Goal: Find contact information: Find contact information

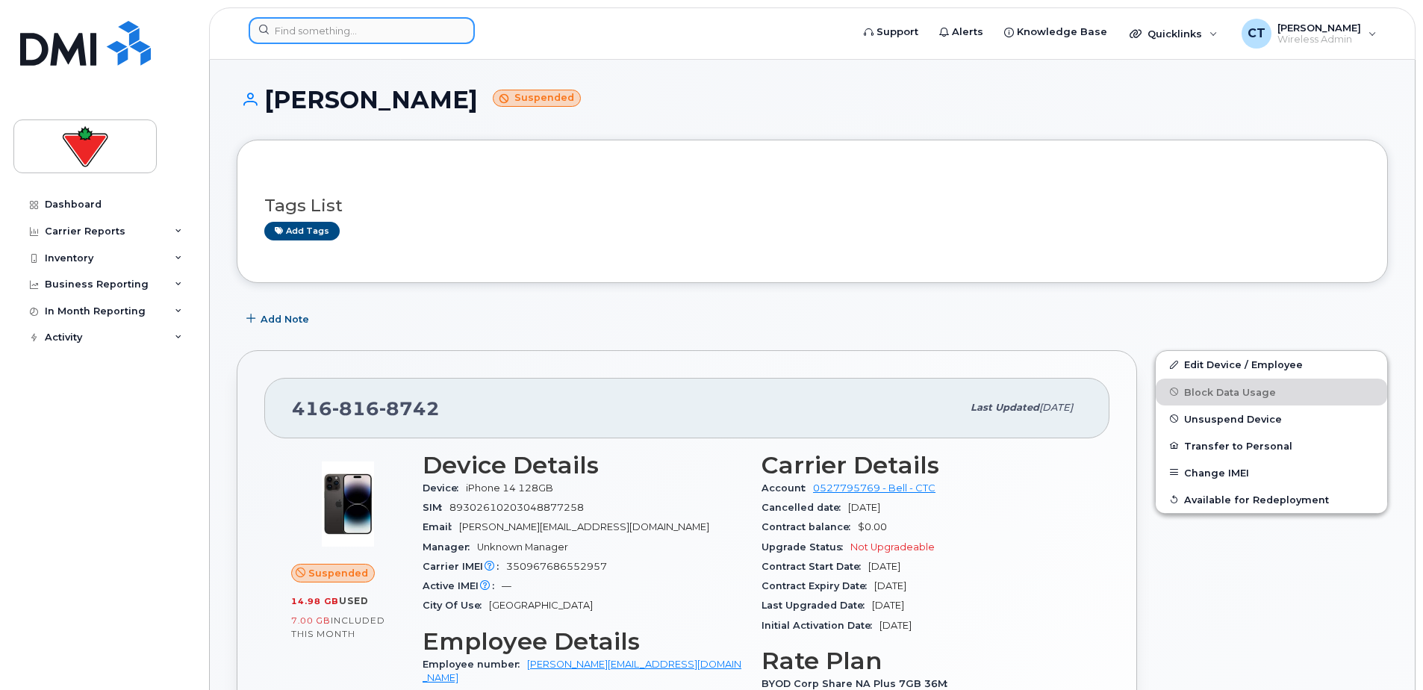
drag, startPoint x: 373, startPoint y: 19, endPoint x: 373, endPoint y: 29, distance: 9.7
click at [373, 20] on input at bounding box center [362, 30] width 226 height 27
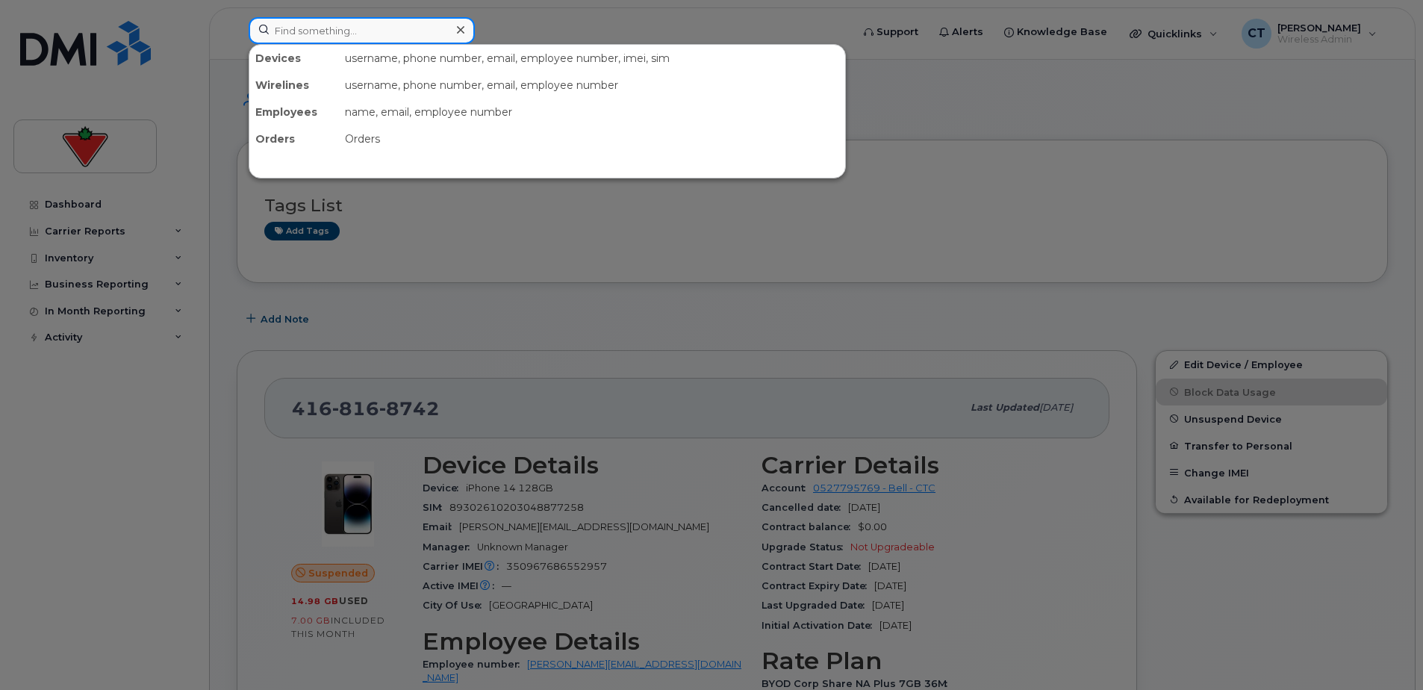
paste input "Paola Pollard"
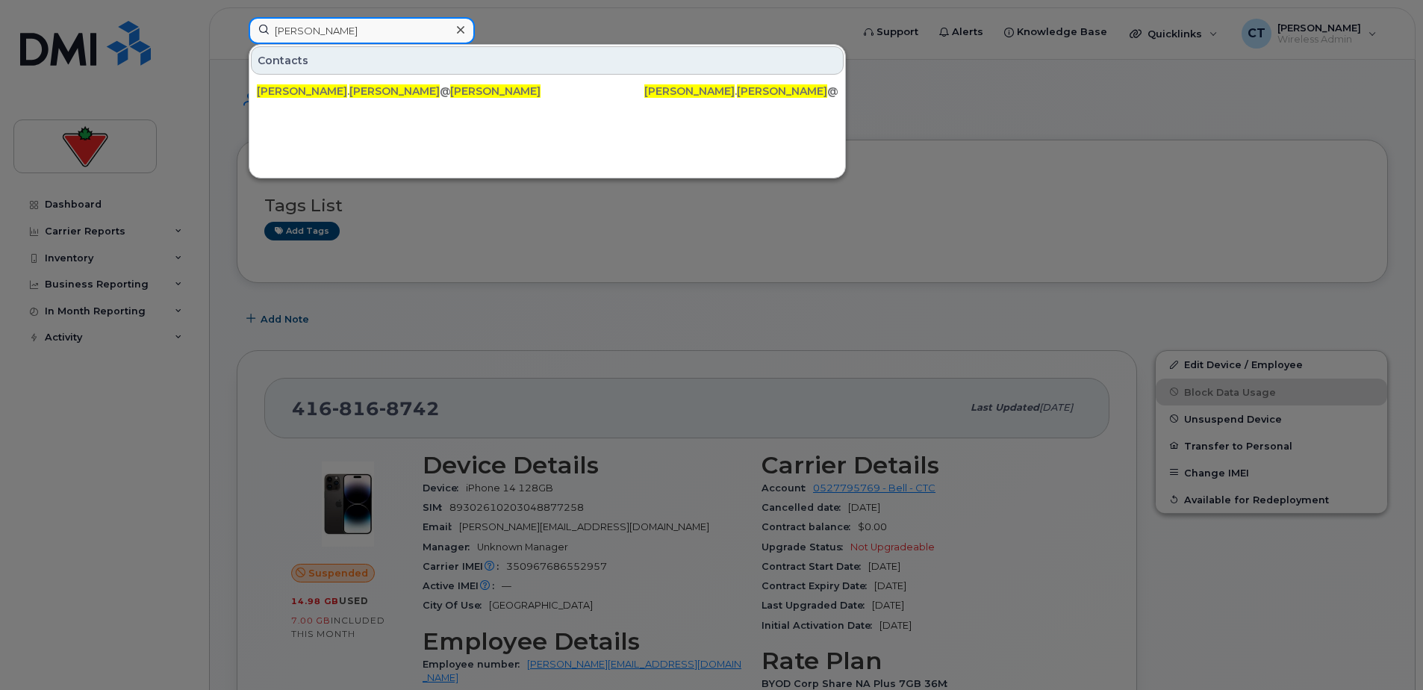
type input "Paola Pollard"
click at [460, 34] on icon at bounding box center [460, 30] width 7 height 12
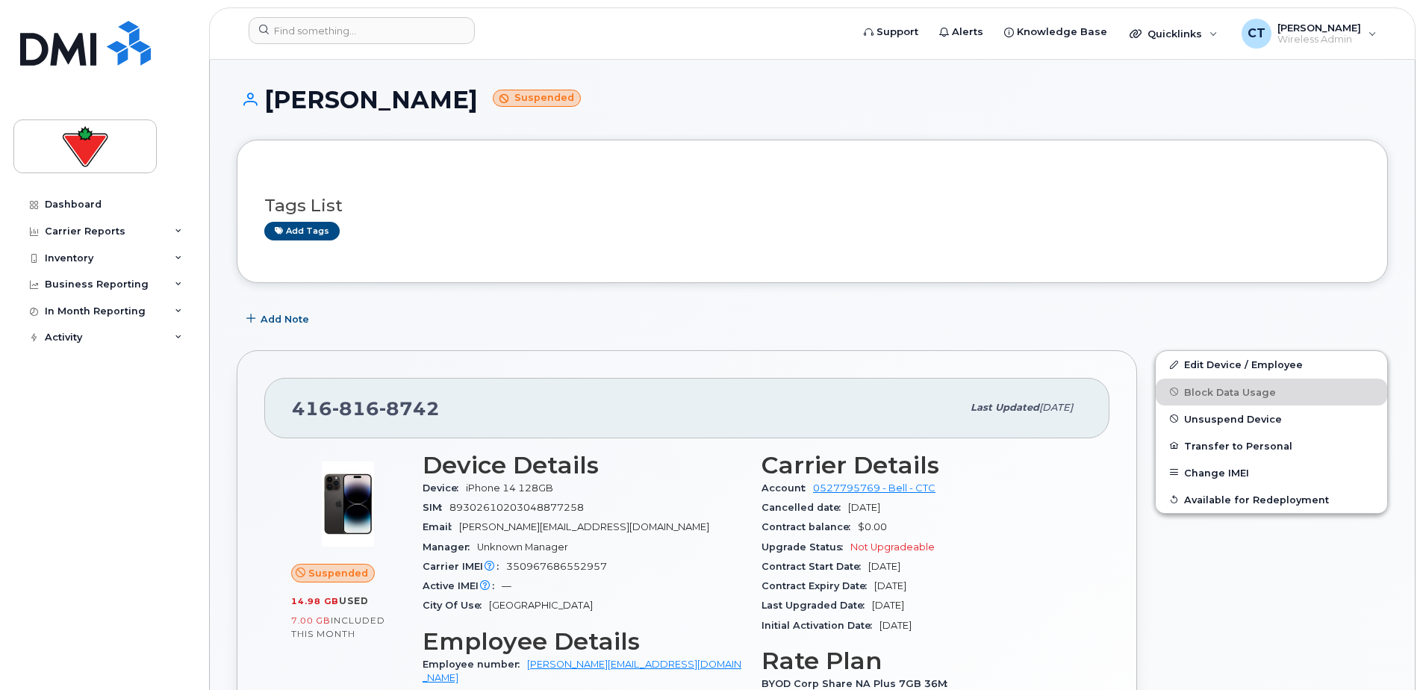
click at [387, 44] on div at bounding box center [545, 33] width 617 height 33
click at [393, 36] on input at bounding box center [362, 30] width 226 height 27
paste input "[PERSON_NAME]"
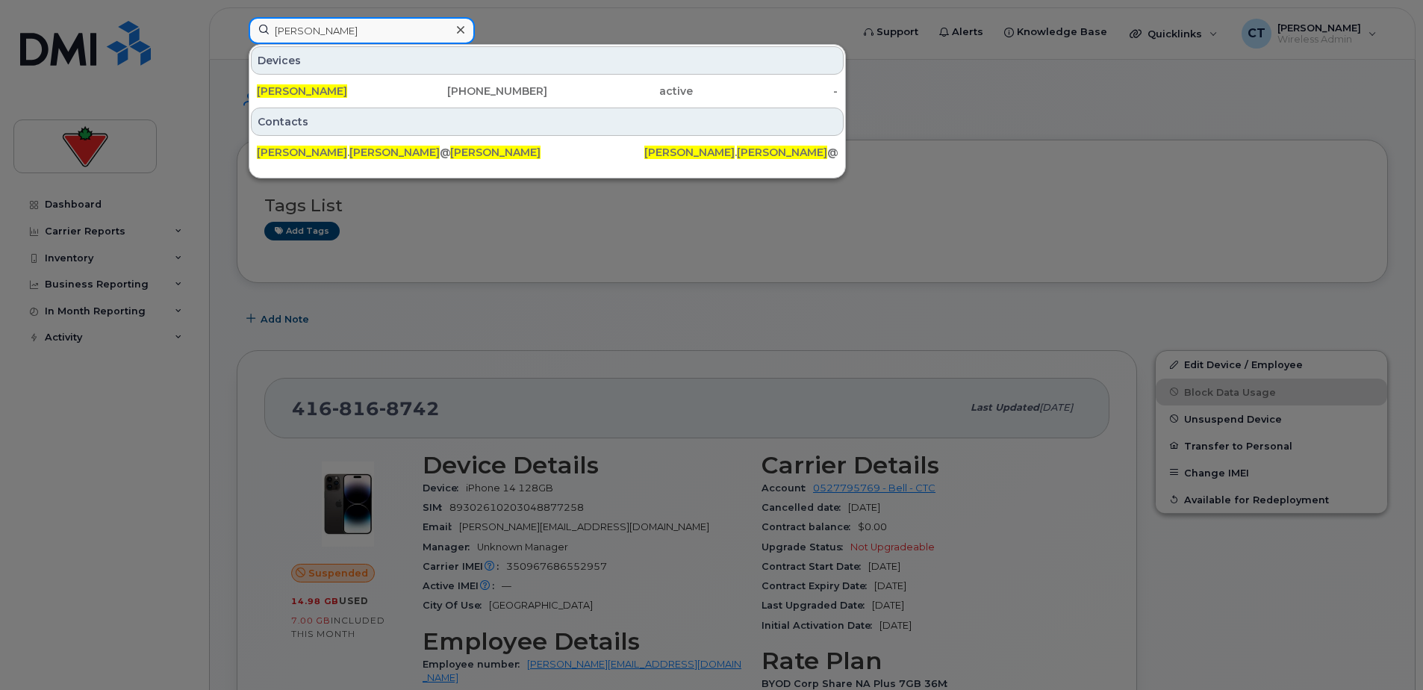
type input "[PERSON_NAME]"
click at [407, 90] on div "647-621-1019" at bounding box center [476, 91] width 146 height 15
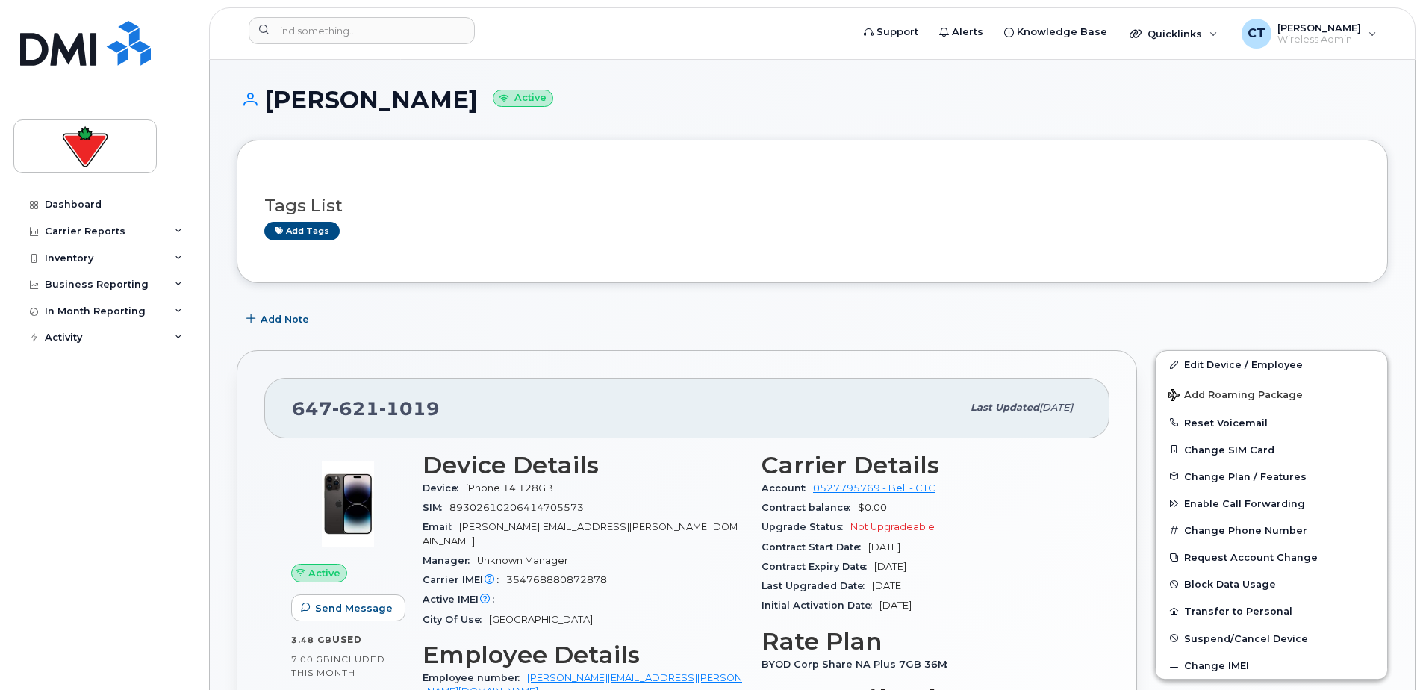
click at [337, 403] on span "621" at bounding box center [355, 408] width 47 height 22
copy span "647 621 1019"
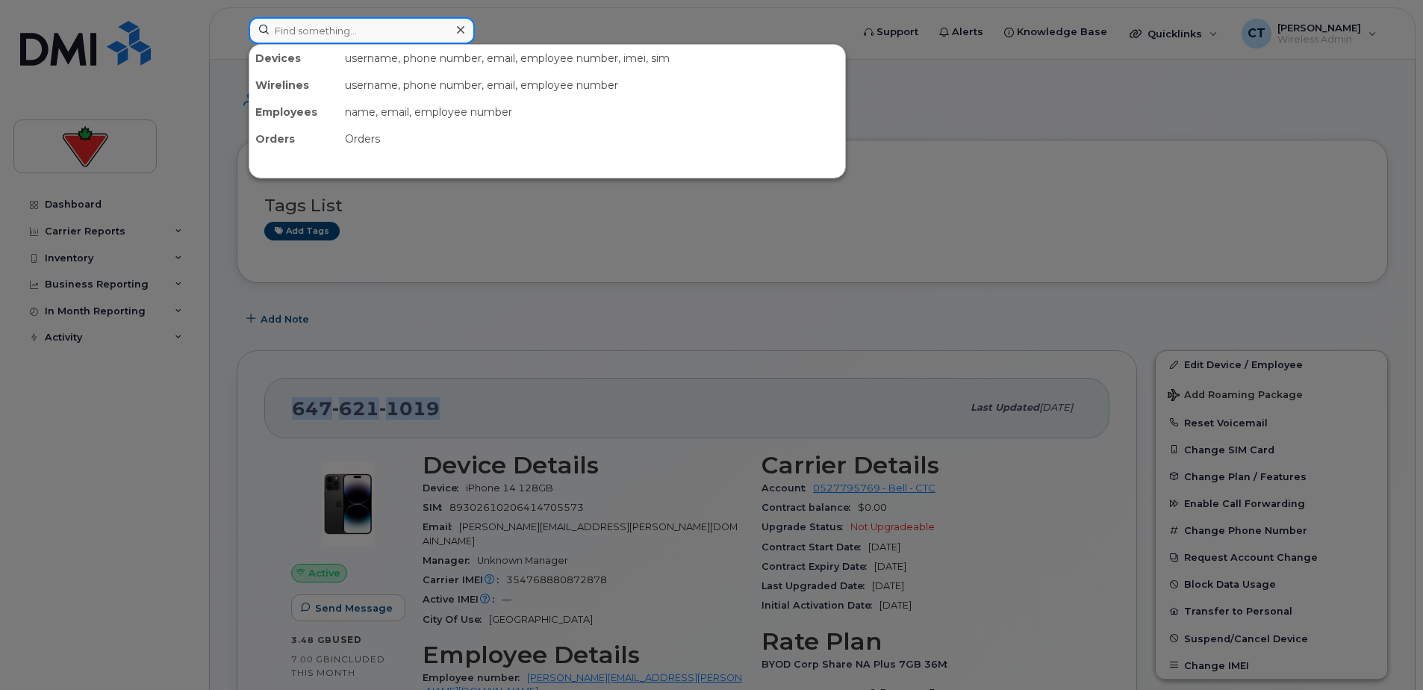
click at [376, 36] on input at bounding box center [362, 30] width 226 height 27
paste input "Melanie Robinson"
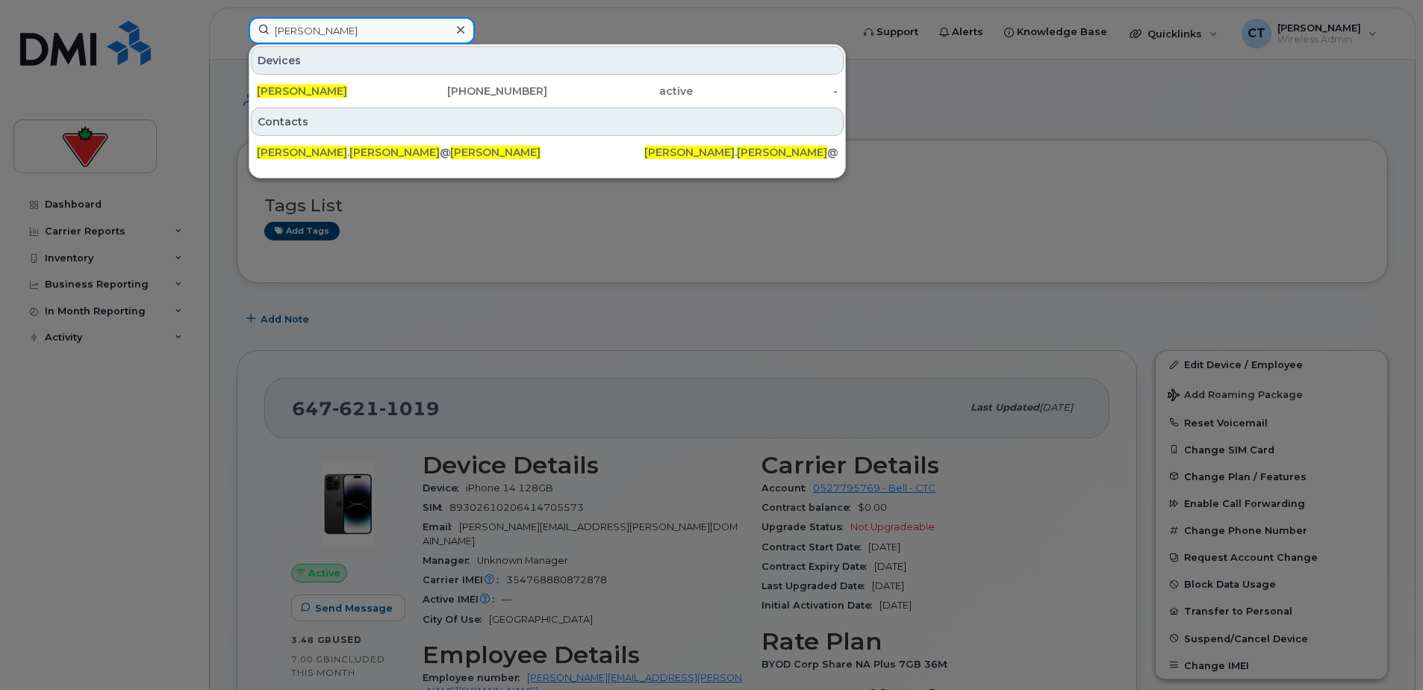
type input "Melanie Robinson"
click at [364, 84] on div "Melanie Robinson" at bounding box center [330, 91] width 146 height 27
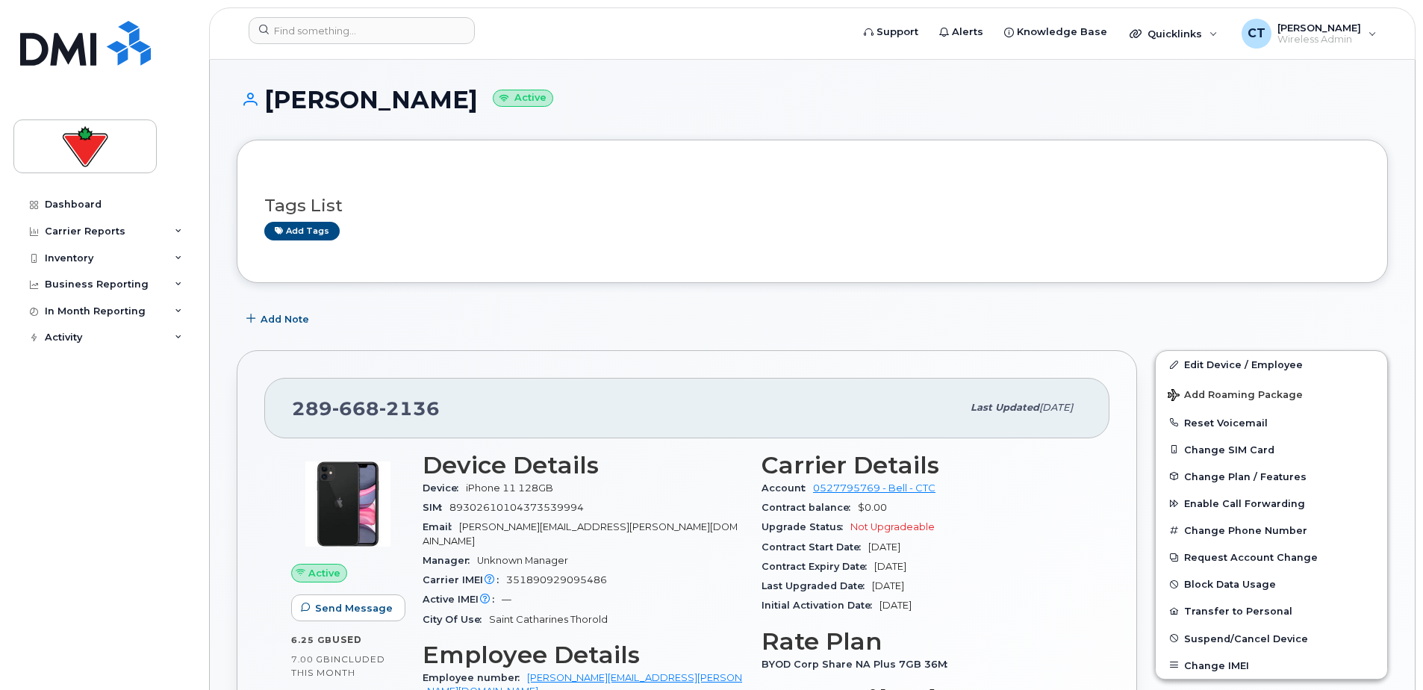
click at [350, 409] on span "668" at bounding box center [355, 408] width 47 height 22
copy span "289 668 2136"
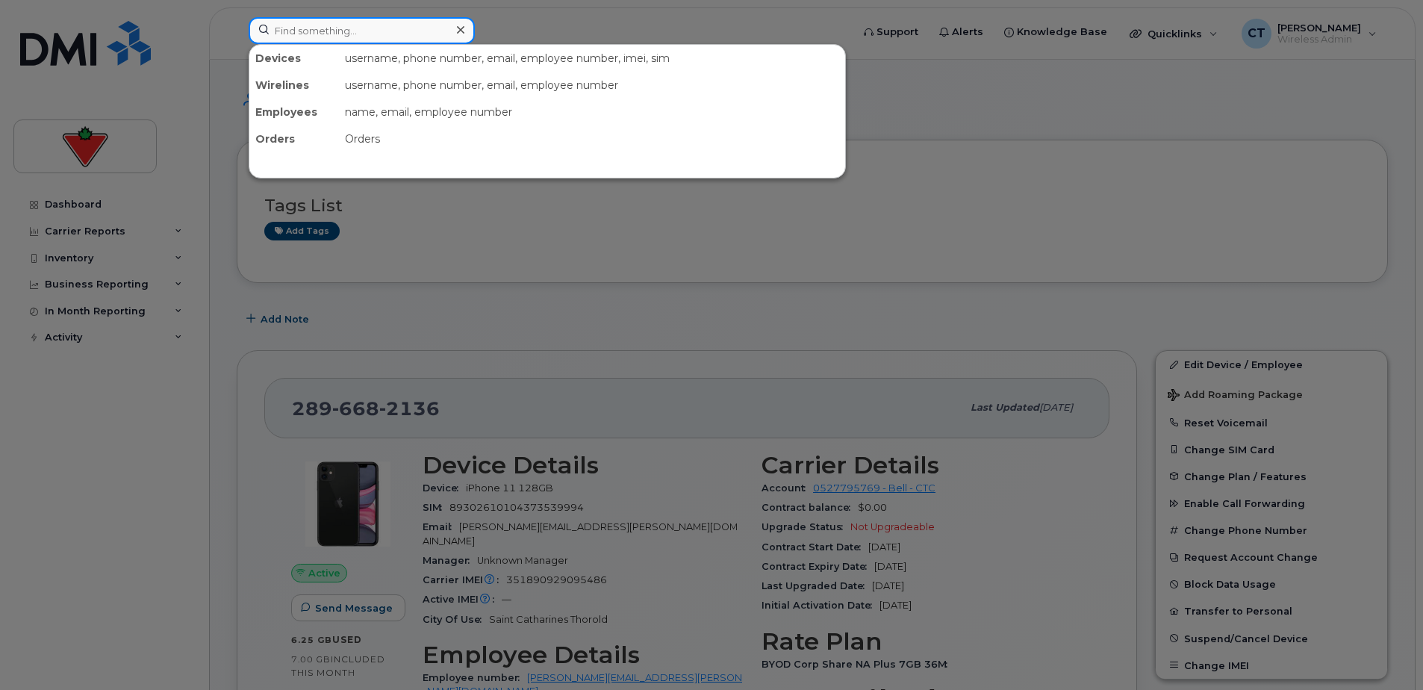
click at [409, 32] on input at bounding box center [362, 30] width 226 height 27
paste input "6476211019"
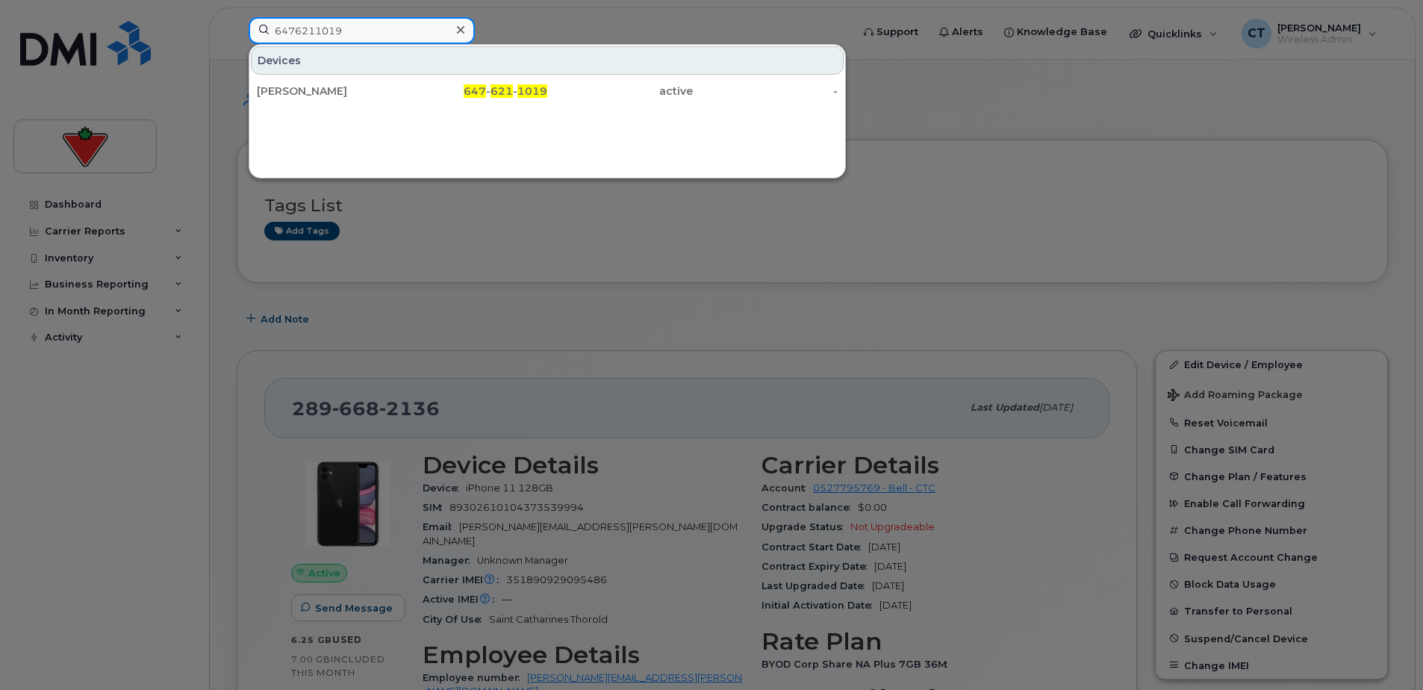
type input "6476211019"
click at [352, 89] on div "Sheryl Matthews" at bounding box center [330, 91] width 146 height 15
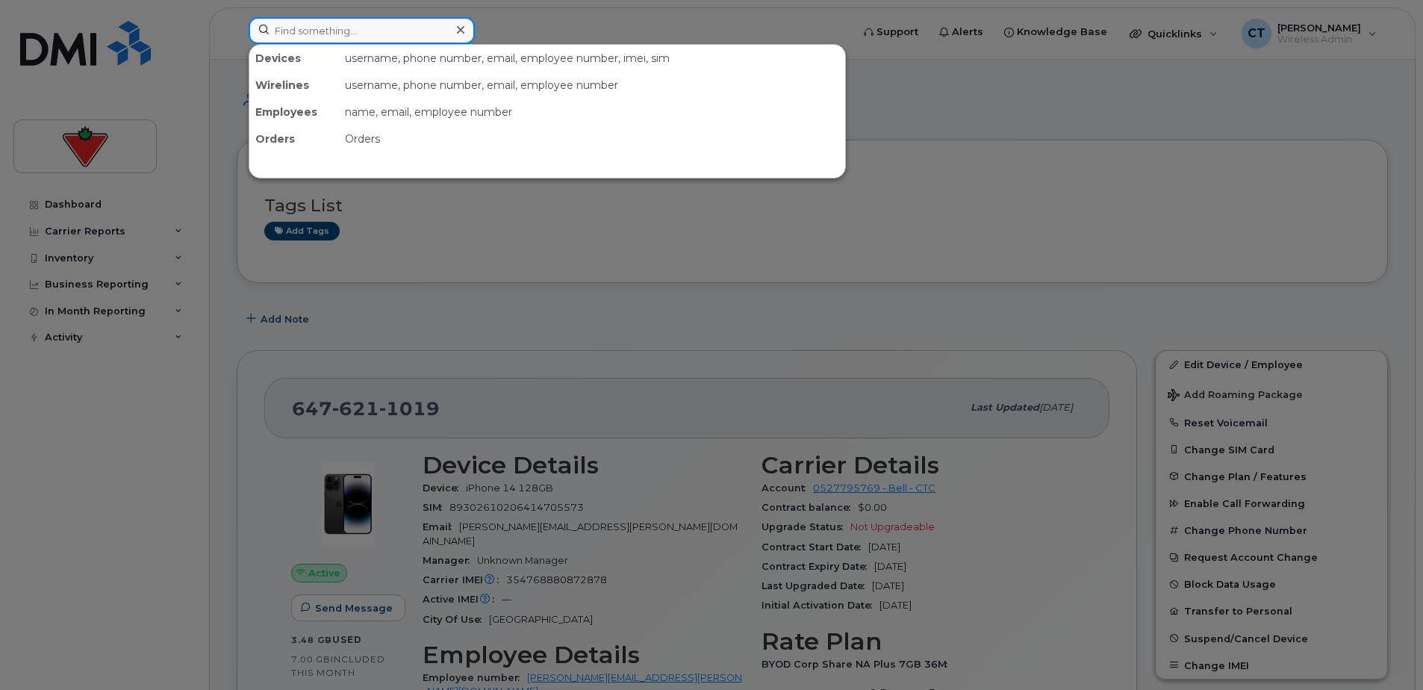
click at [353, 29] on input at bounding box center [362, 30] width 226 height 27
paste input "[PERSON_NAME]"
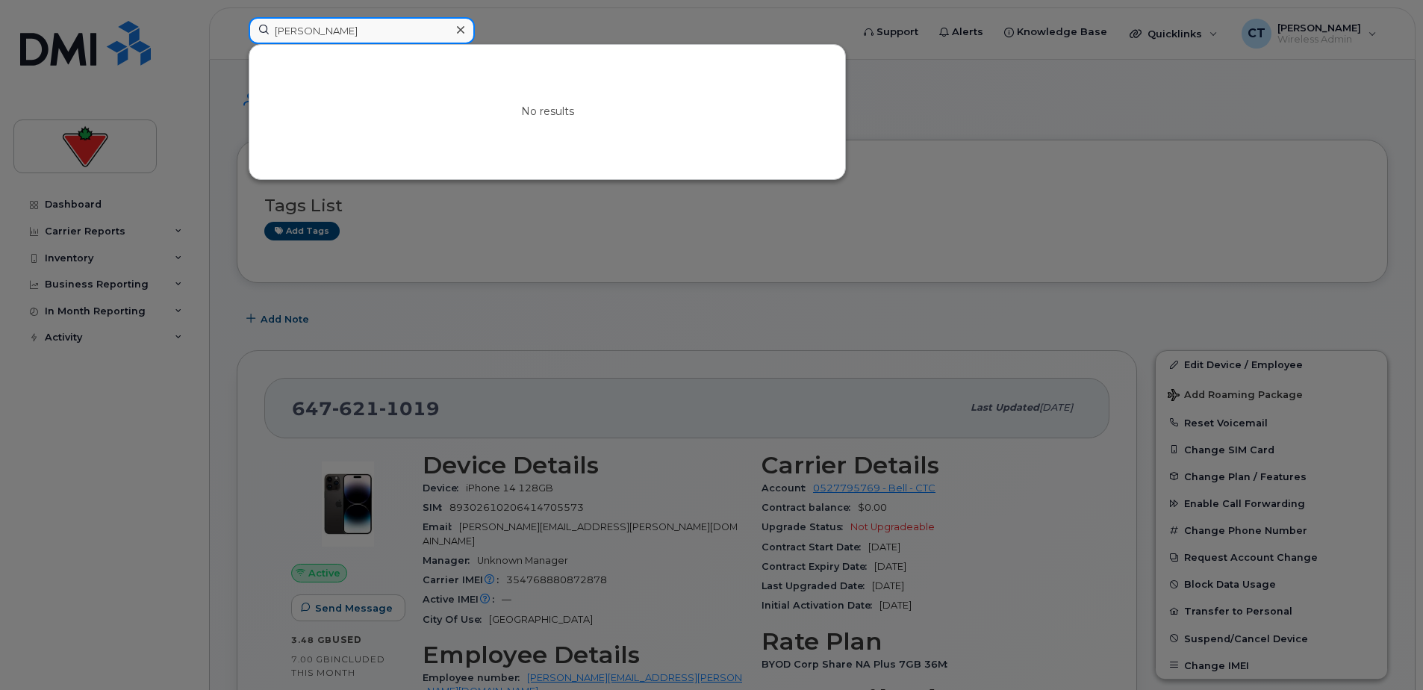
drag, startPoint x: 320, startPoint y: 29, endPoint x: 149, endPoint y: 29, distance: 171.0
click at [237, 29] on div "Khawaja Hussain No results" at bounding box center [545, 33] width 617 height 33
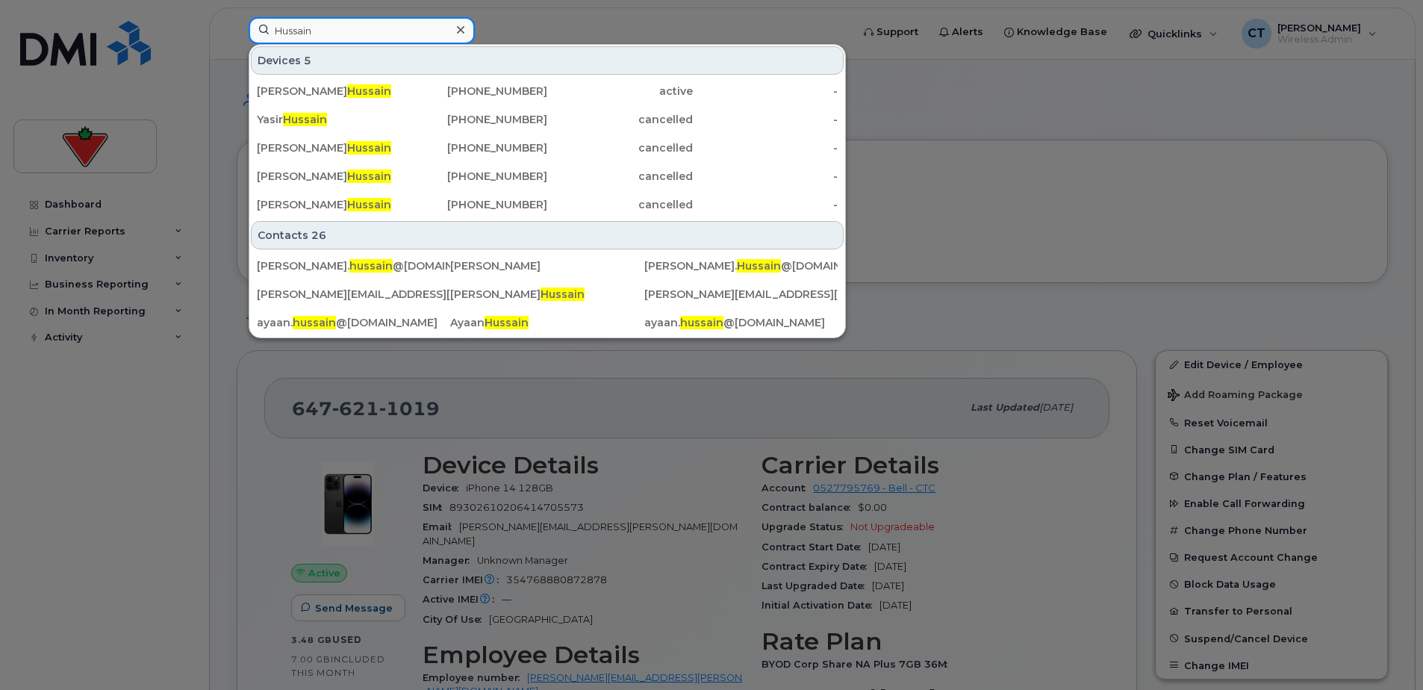
drag, startPoint x: 382, startPoint y: 25, endPoint x: 208, endPoint y: 24, distance: 174.0
click at [237, 24] on div "Hussain Devices 5 Farhan Hussain 403-827-0511 active - Yasir Hussain 416-460-37…" at bounding box center [545, 33] width 617 height 33
paste input "Khawaja"
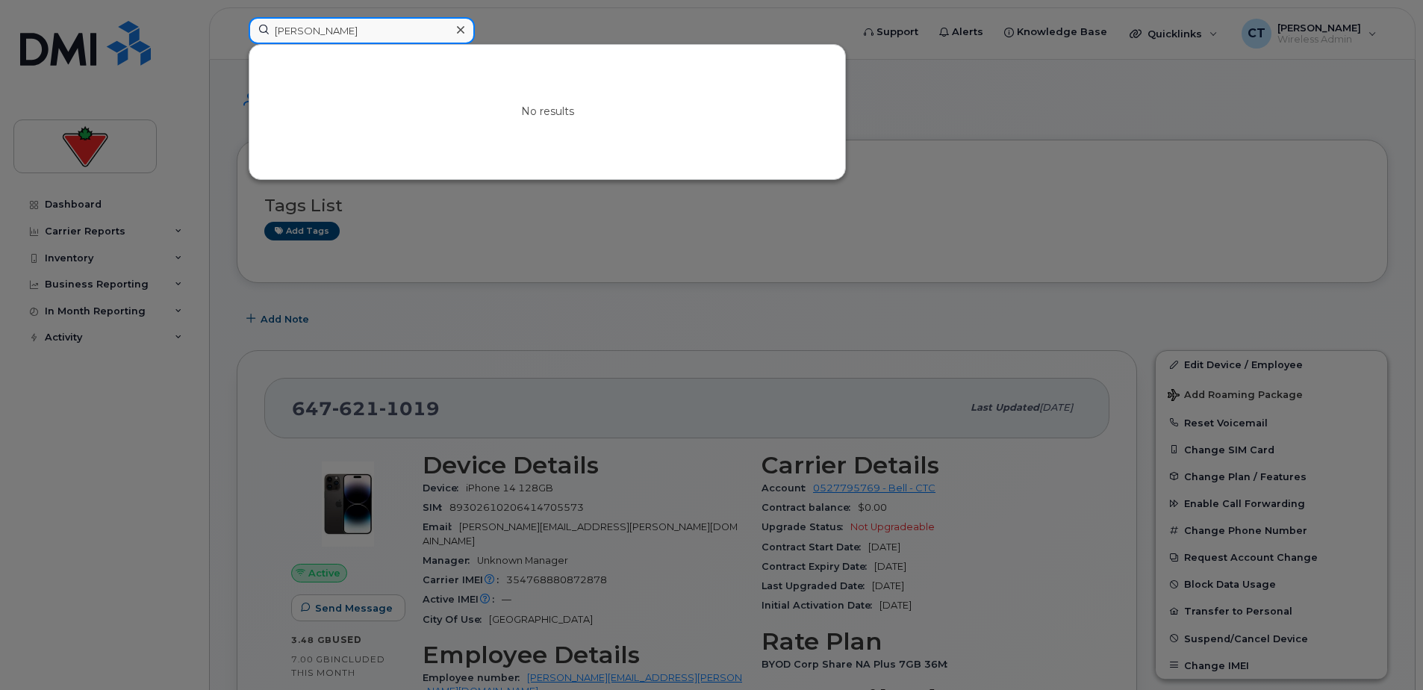
drag, startPoint x: 320, startPoint y: 31, endPoint x: 527, endPoint y: 30, distance: 206.9
click at [527, 30] on div "Khawaja Hussain No results" at bounding box center [545, 33] width 617 height 33
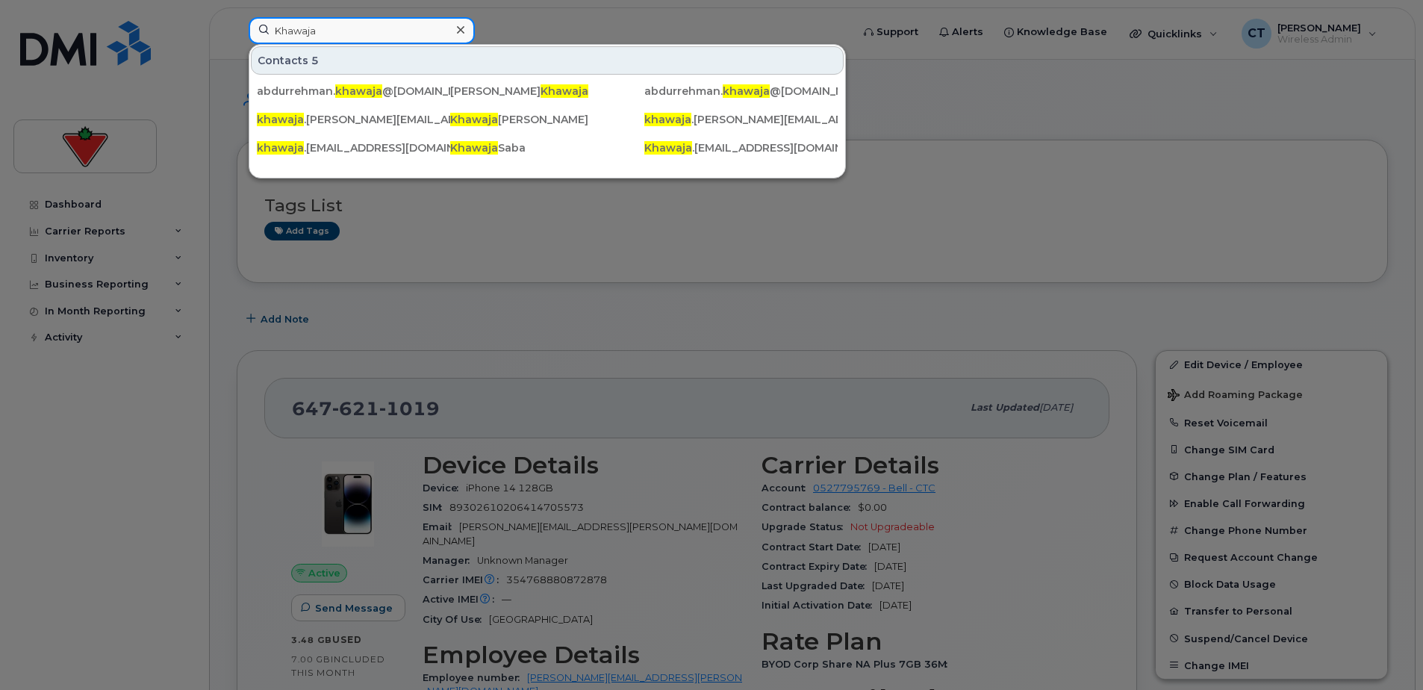
type input "Khawaja h"
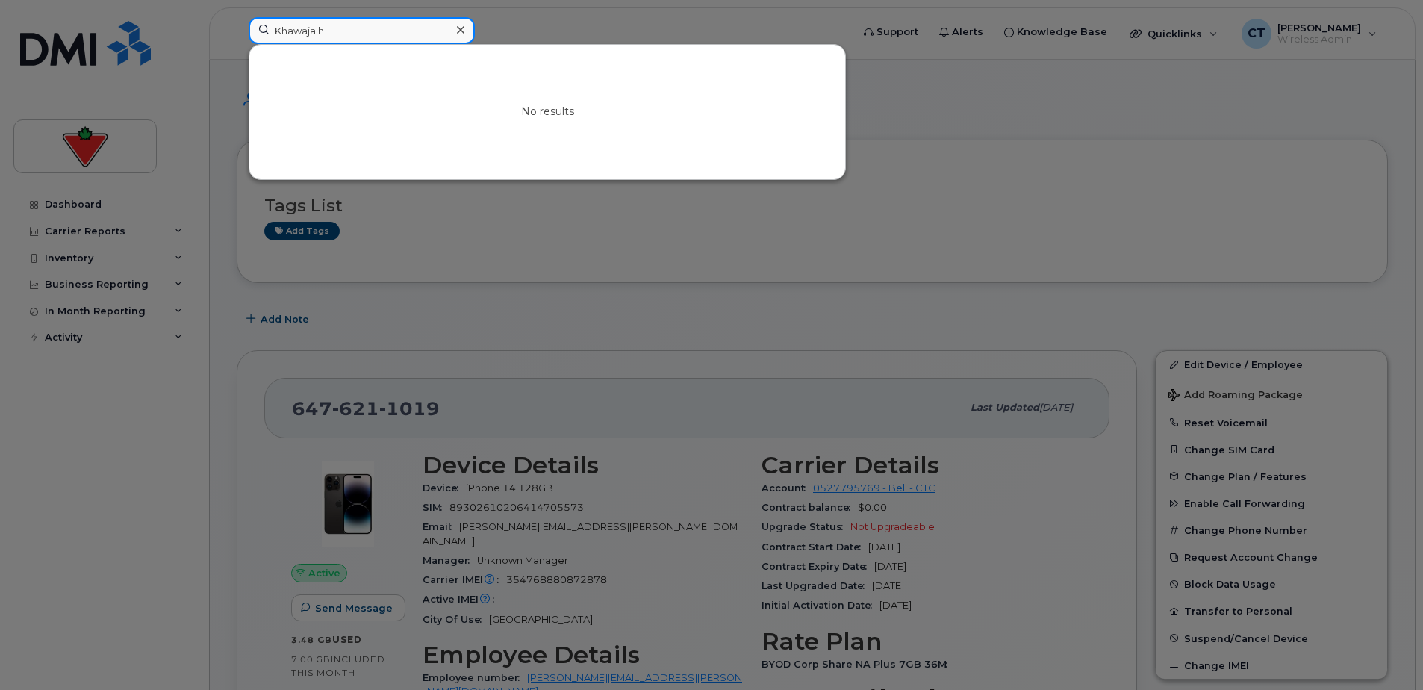
drag, startPoint x: 136, startPoint y: 15, endPoint x: 81, endPoint y: 15, distance: 55.3
click at [237, 17] on div "Khawaja h No results" at bounding box center [545, 33] width 617 height 33
drag, startPoint x: 358, startPoint y: 37, endPoint x: 373, endPoint y: 37, distance: 14.2
click at [358, 37] on input at bounding box center [362, 30] width 226 height 27
paste input "Melissa Brimmer"
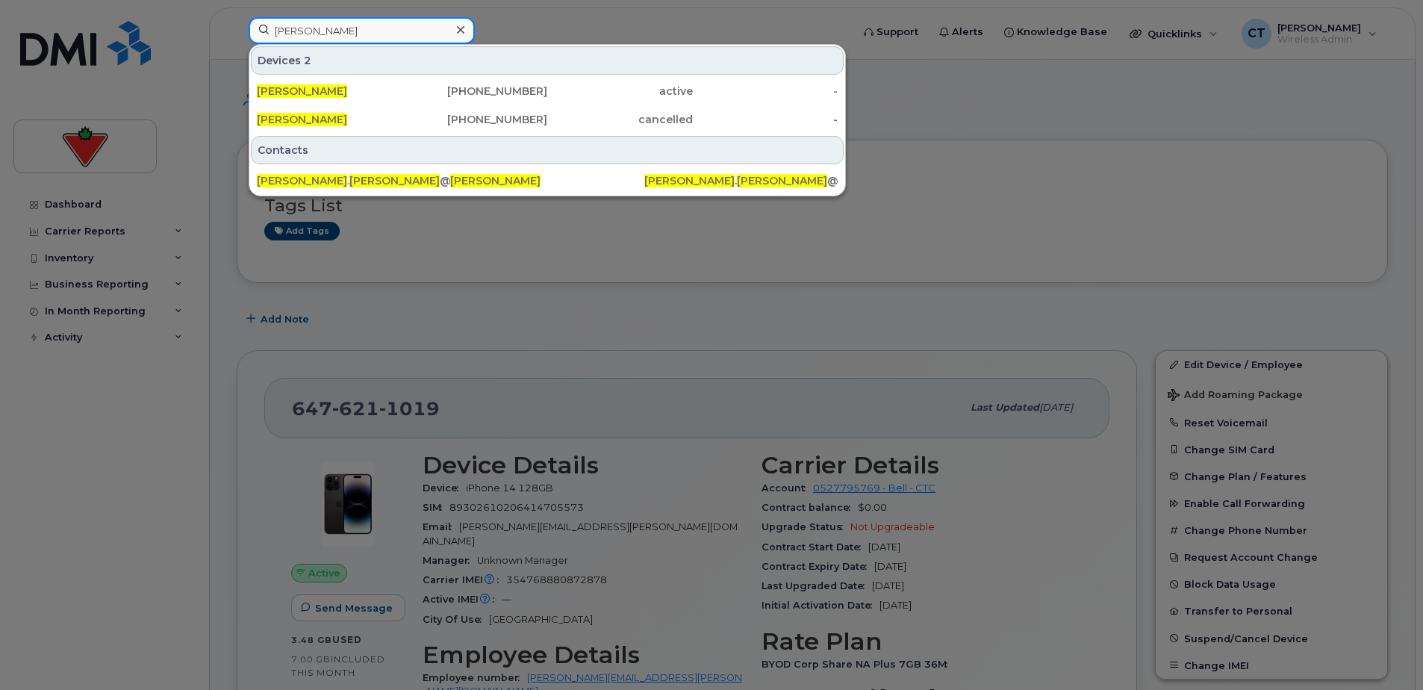
type input "Melissa Brimmer"
click at [450, 94] on div "289-259-4735" at bounding box center [476, 91] width 146 height 15
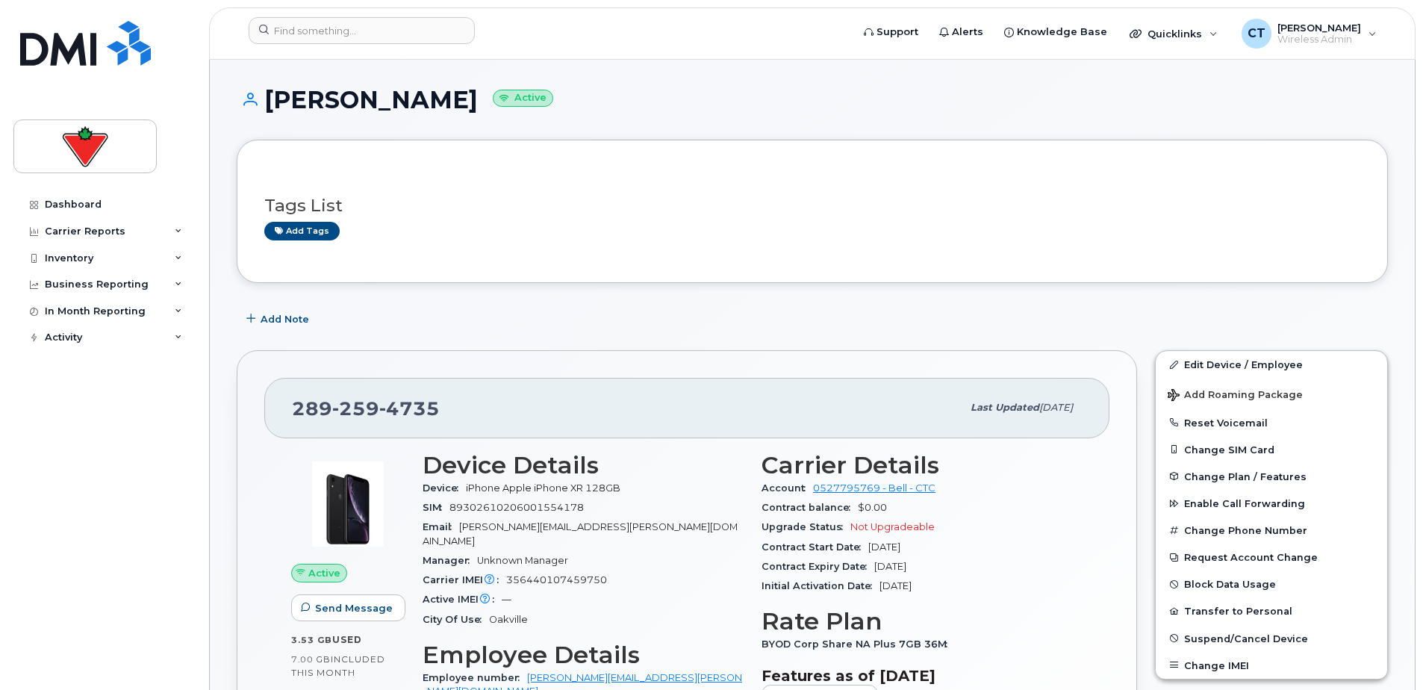
click at [365, 407] on span "259" at bounding box center [355, 408] width 47 height 22
copy span "289 259 4735"
click at [351, 31] on input at bounding box center [362, 30] width 226 height 27
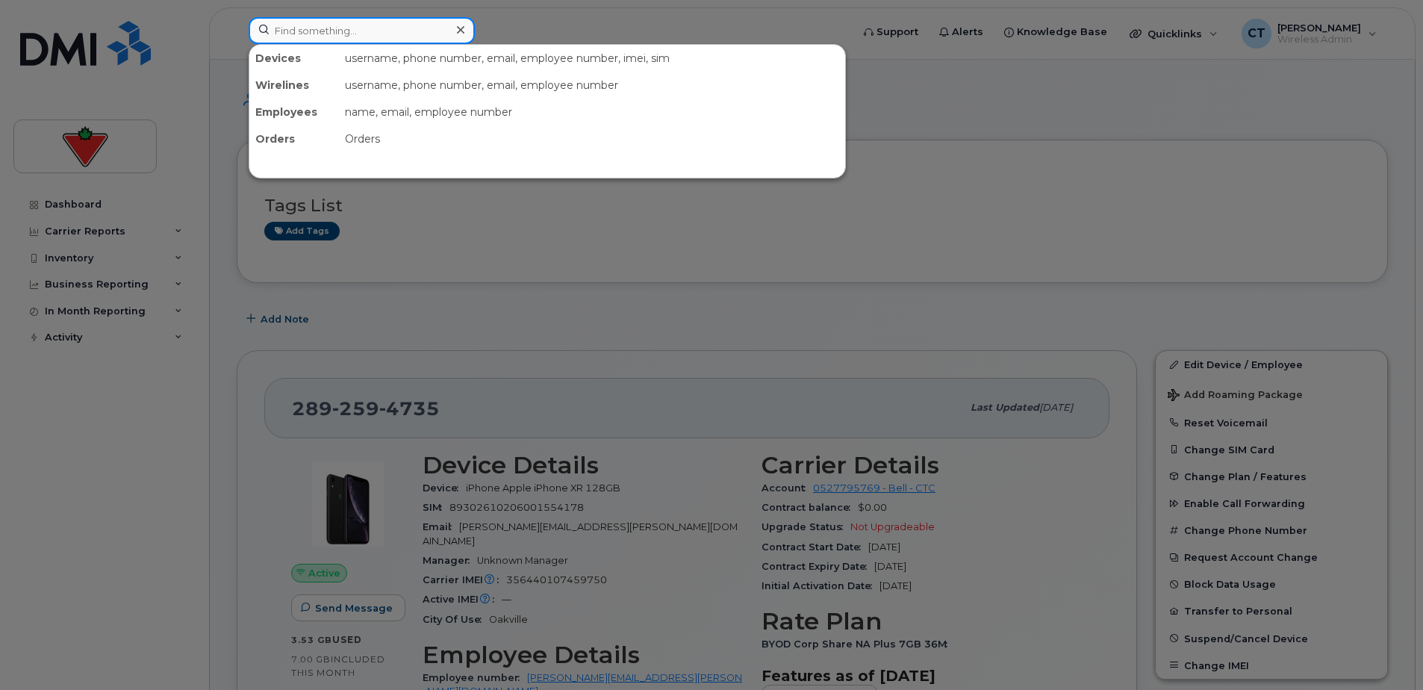
paste input "Selepiri Douglas"
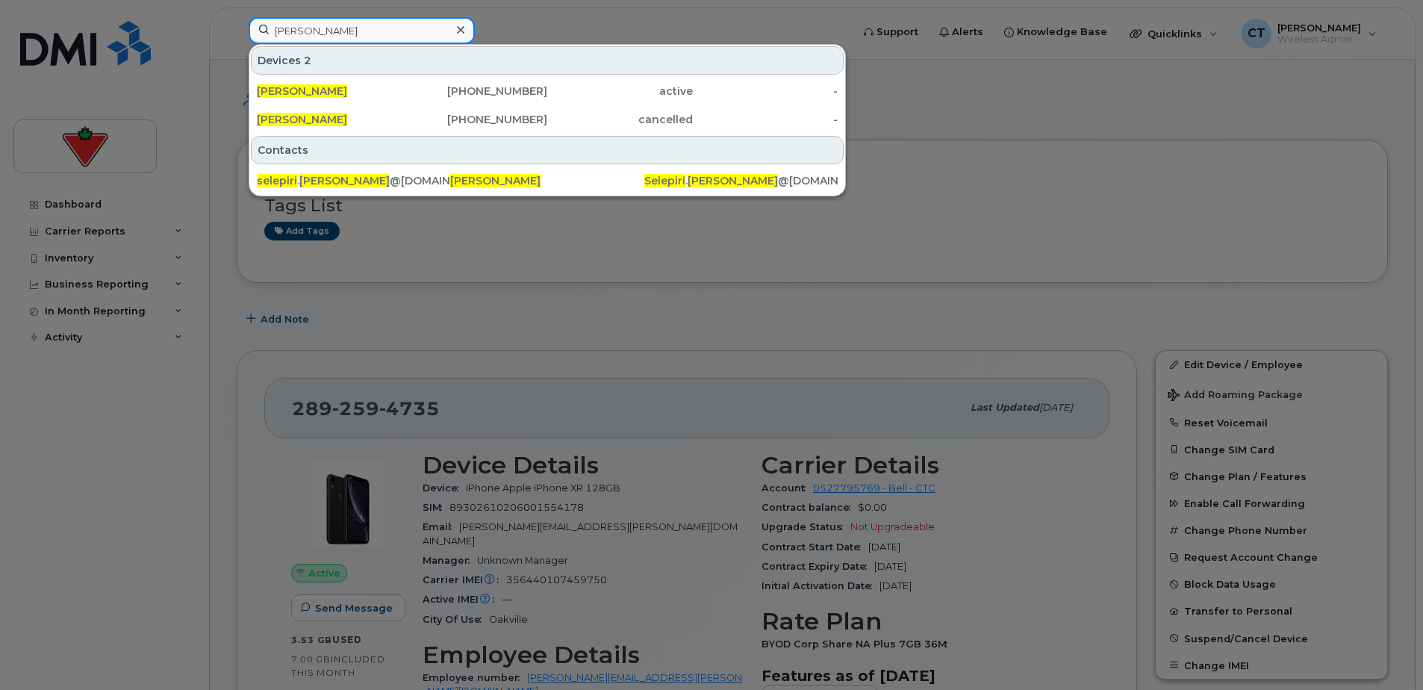
type input "Selepiri Douglas"
click at [446, 96] on div "905-933-1710" at bounding box center [476, 91] width 146 height 15
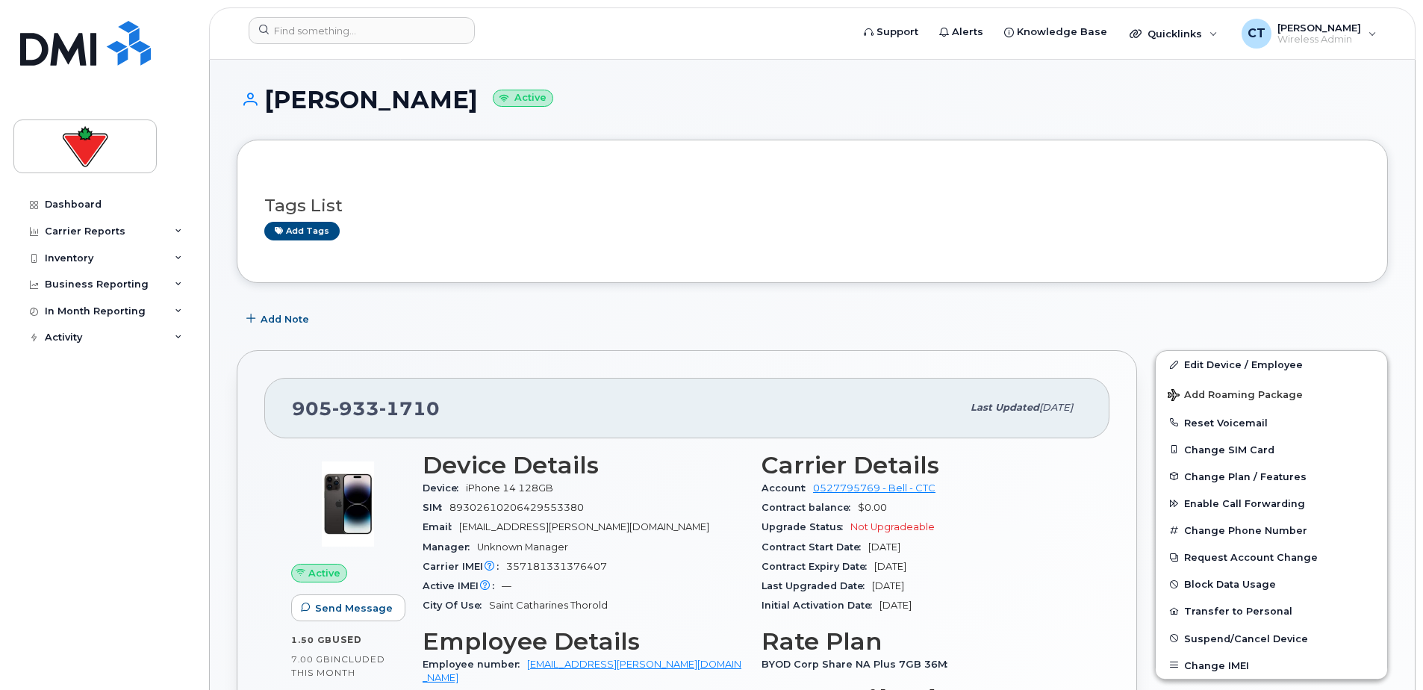
click at [410, 410] on span "1710" at bounding box center [409, 408] width 60 height 22
copy span "905 933 1710"
click at [383, 28] on input at bounding box center [362, 30] width 226 height 27
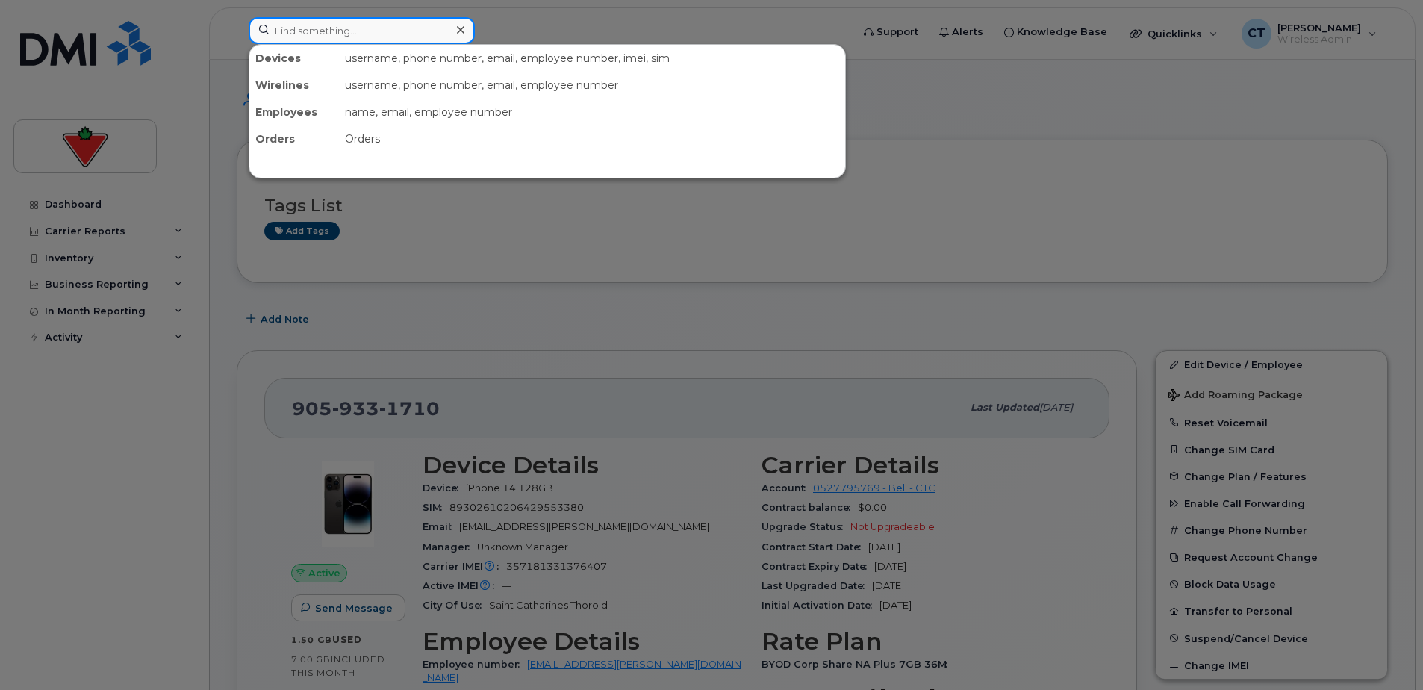
paste input "Luisa Franco"
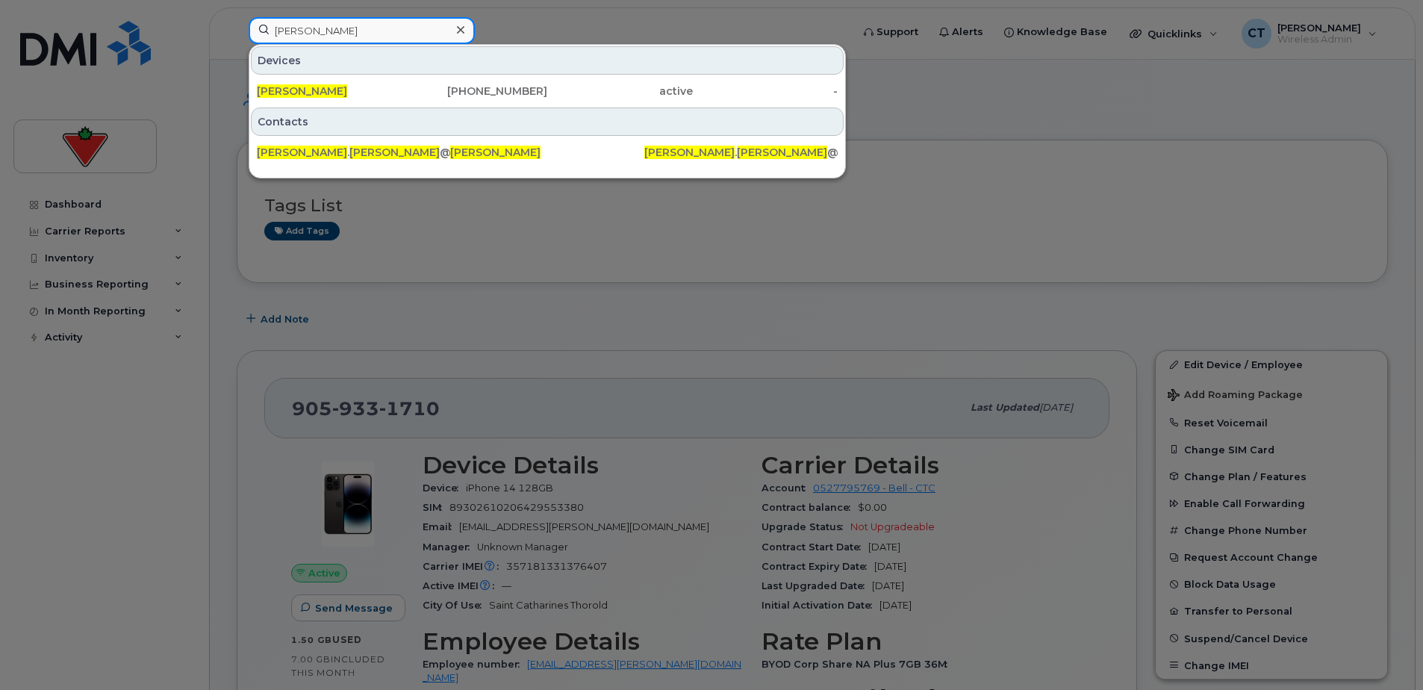
type input "Luisa Franco"
click at [350, 91] on div "Luisa Franco" at bounding box center [330, 91] width 146 height 15
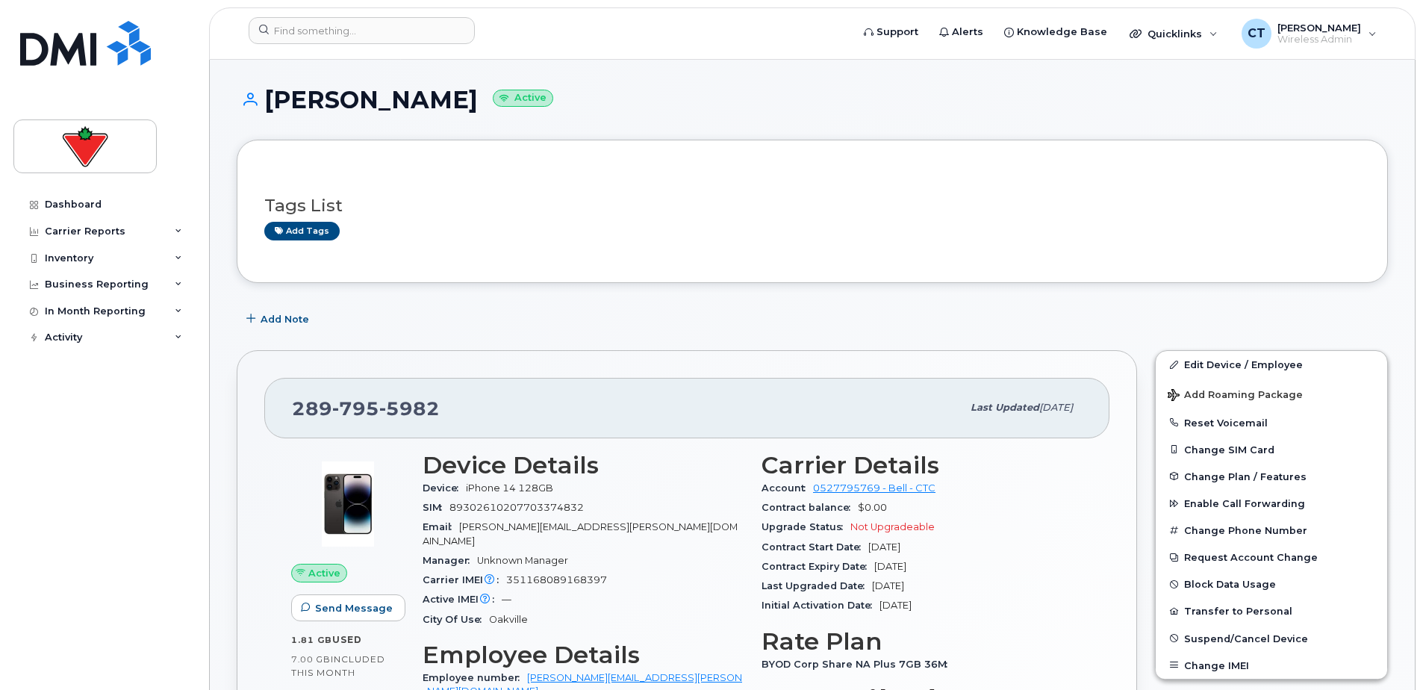
click at [411, 405] on span "5982" at bounding box center [409, 408] width 60 height 22
copy span "[PHONE_NUMBER]"
click at [382, 31] on input at bounding box center [362, 30] width 226 height 27
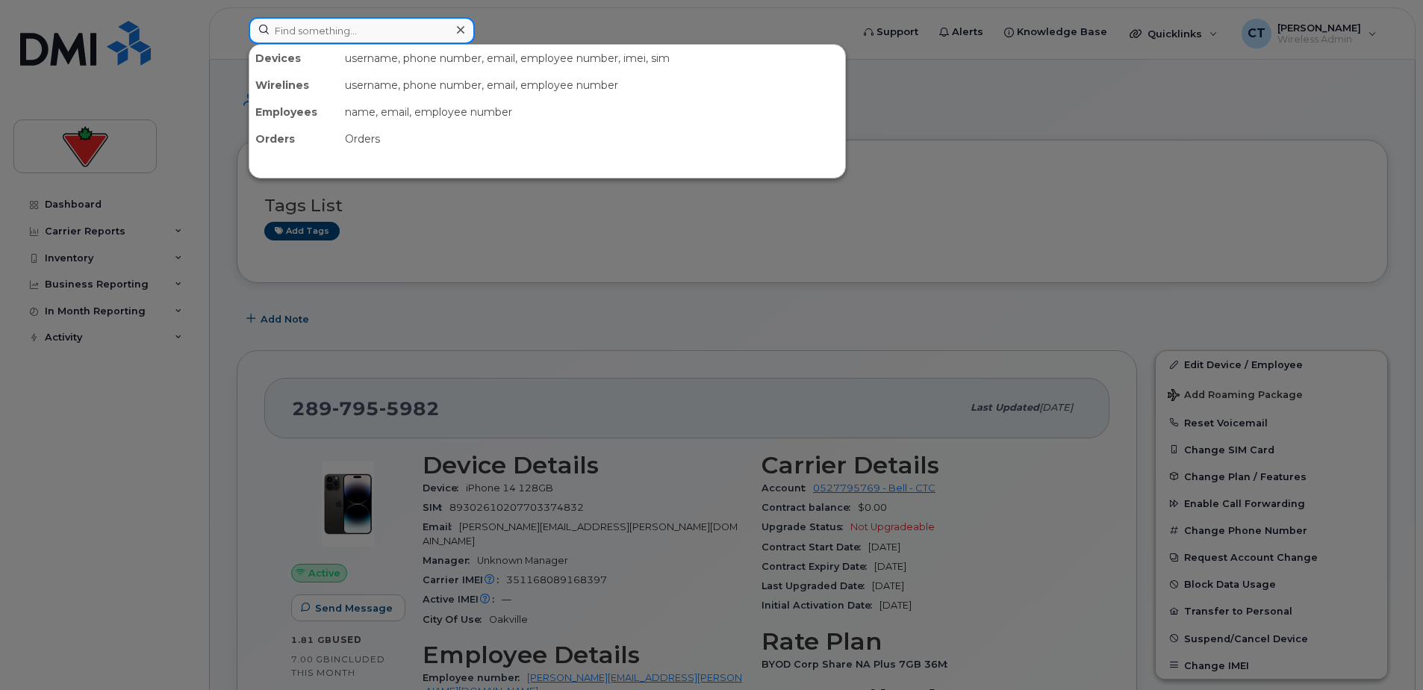
paste input "[PERSON_NAME]"
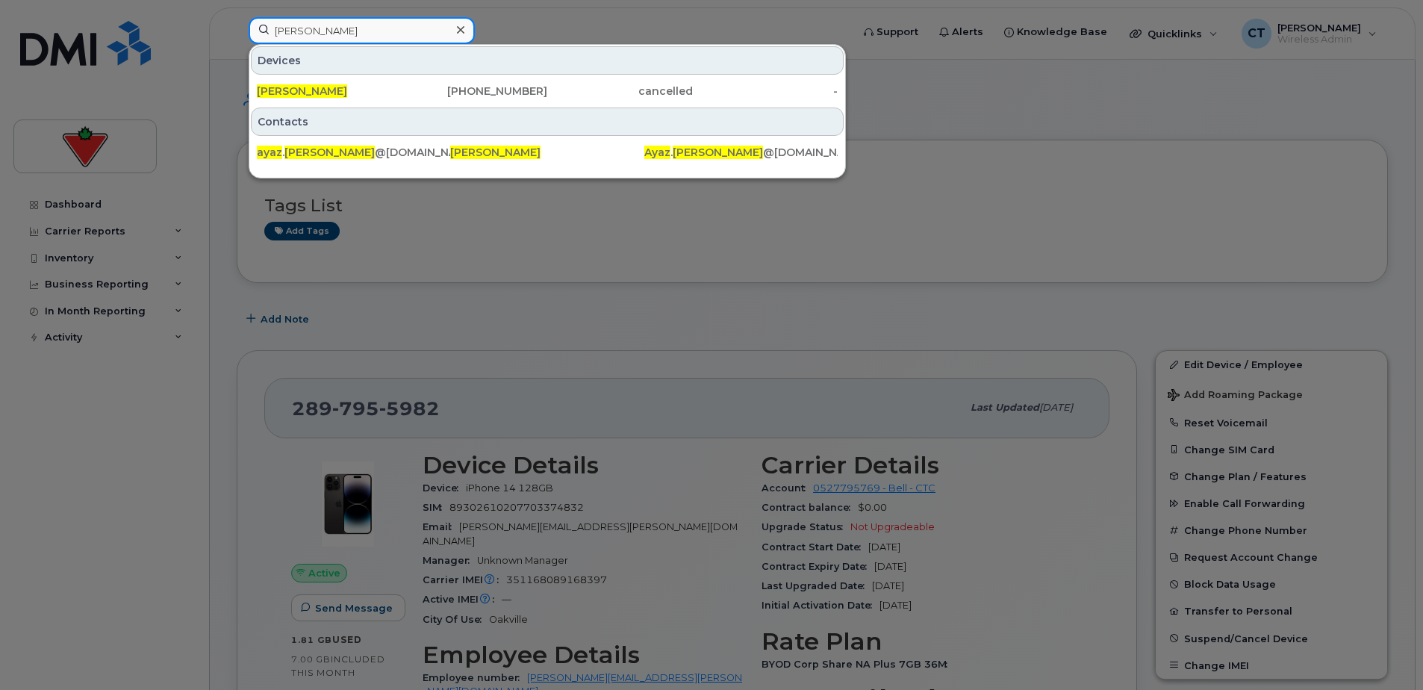
type input "[PERSON_NAME]"
click at [396, 90] on div "[PERSON_NAME]" at bounding box center [330, 91] width 146 height 15
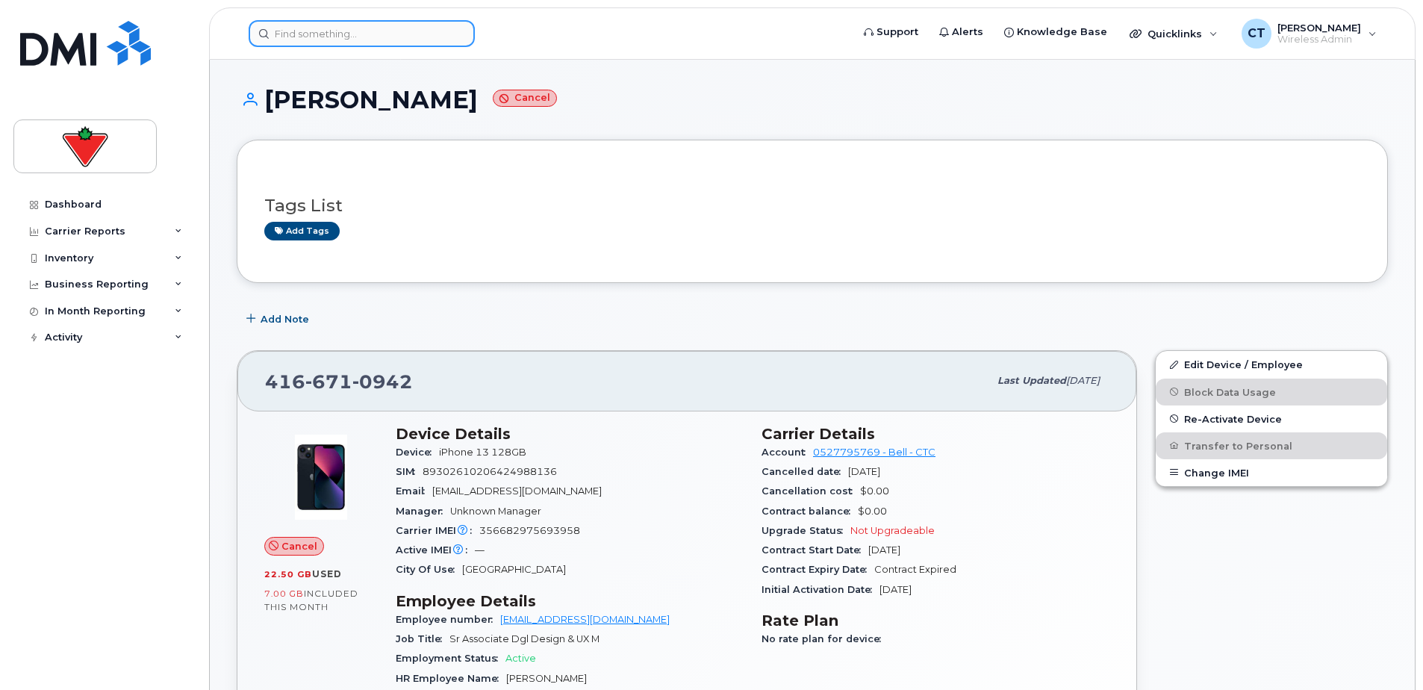
click at [367, 21] on input at bounding box center [362, 33] width 226 height 27
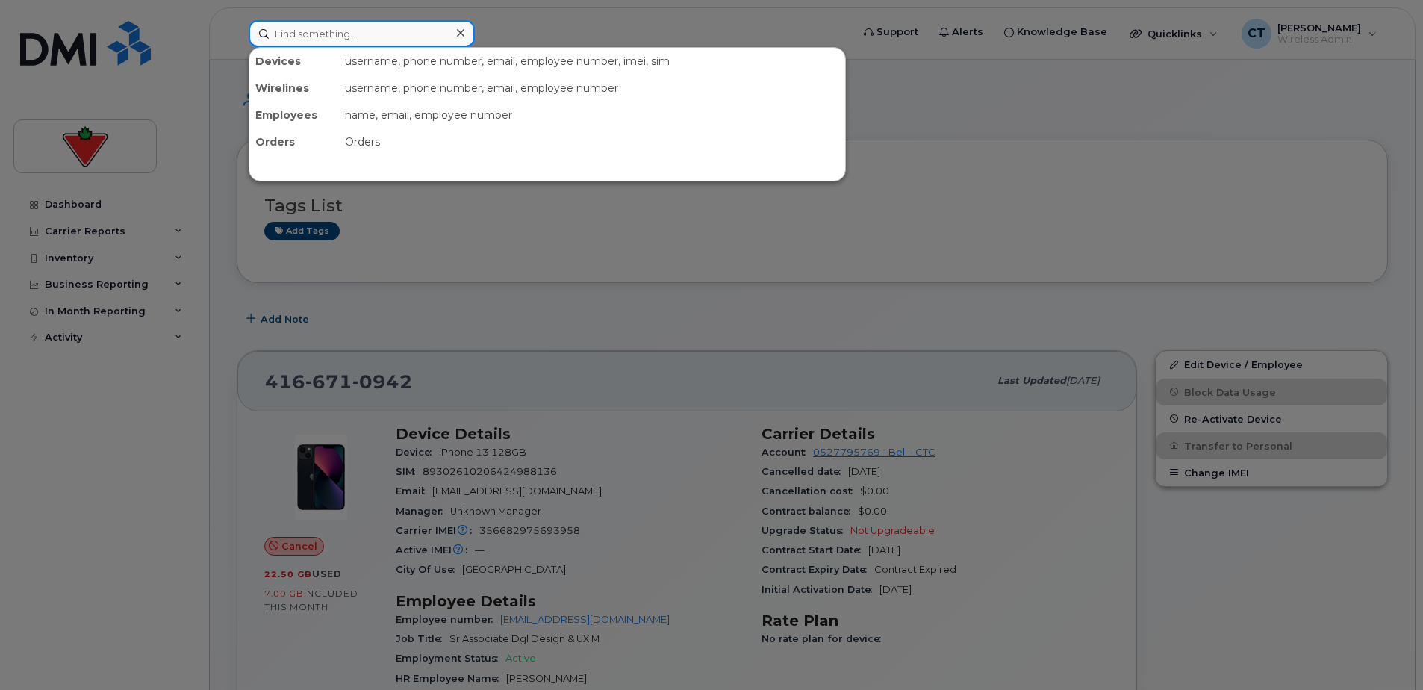
paste input "[PERSON_NAME]"
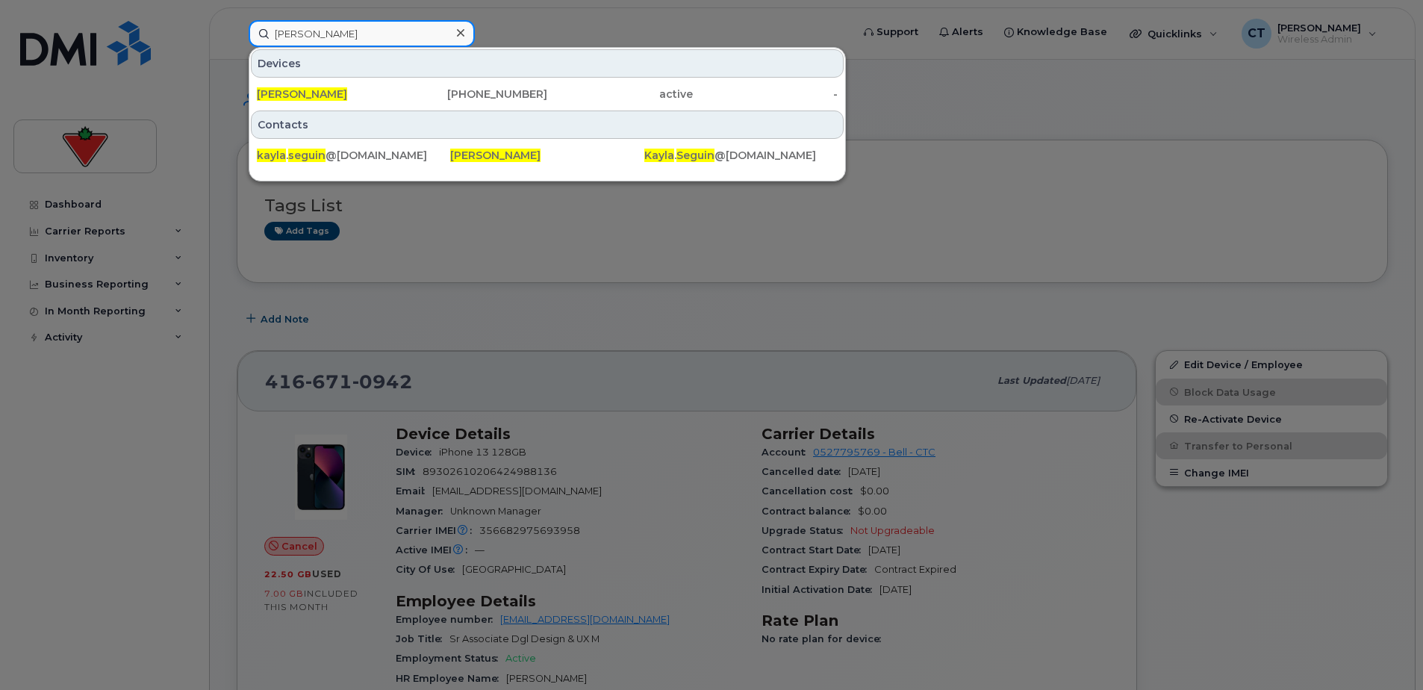
type input "[PERSON_NAME]"
click at [486, 102] on div "[PHONE_NUMBER]" at bounding box center [476, 94] width 146 height 27
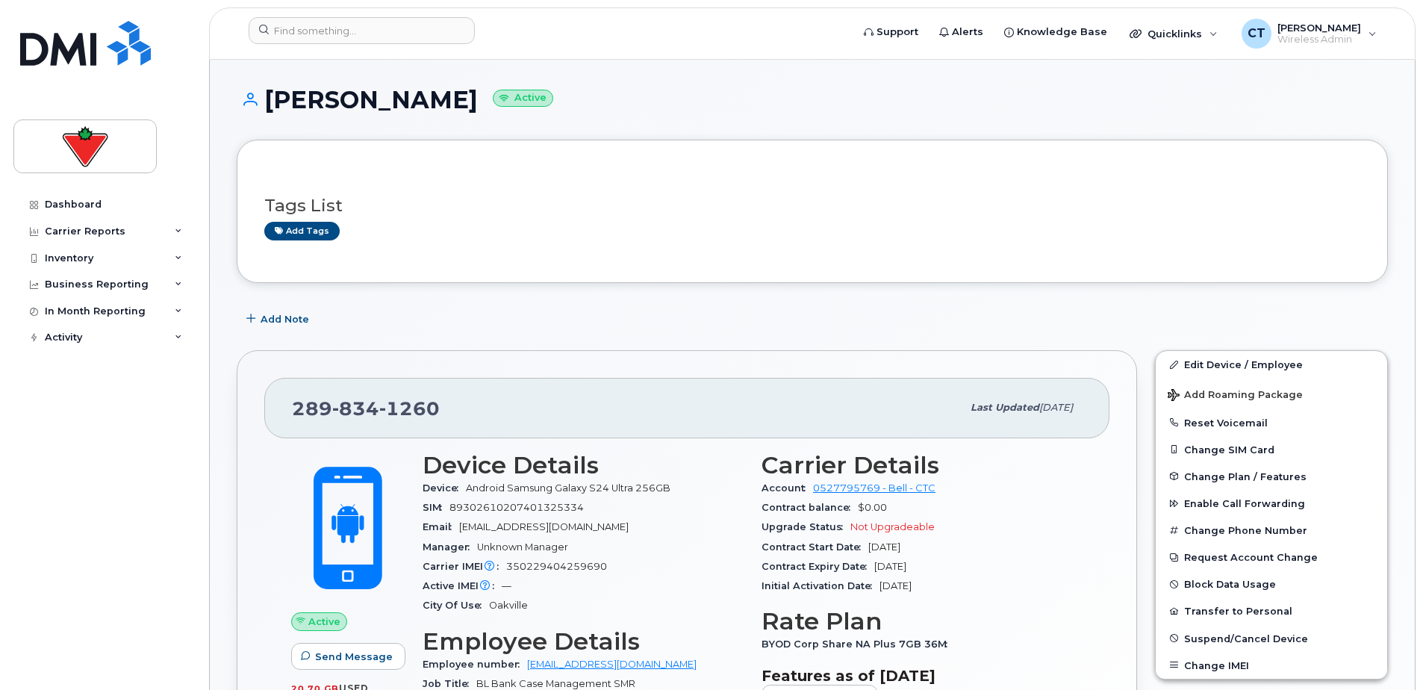
click at [357, 403] on span "834" at bounding box center [355, 408] width 47 height 22
copy span "[PHONE_NUMBER]"
click at [400, 31] on input at bounding box center [362, 30] width 226 height 27
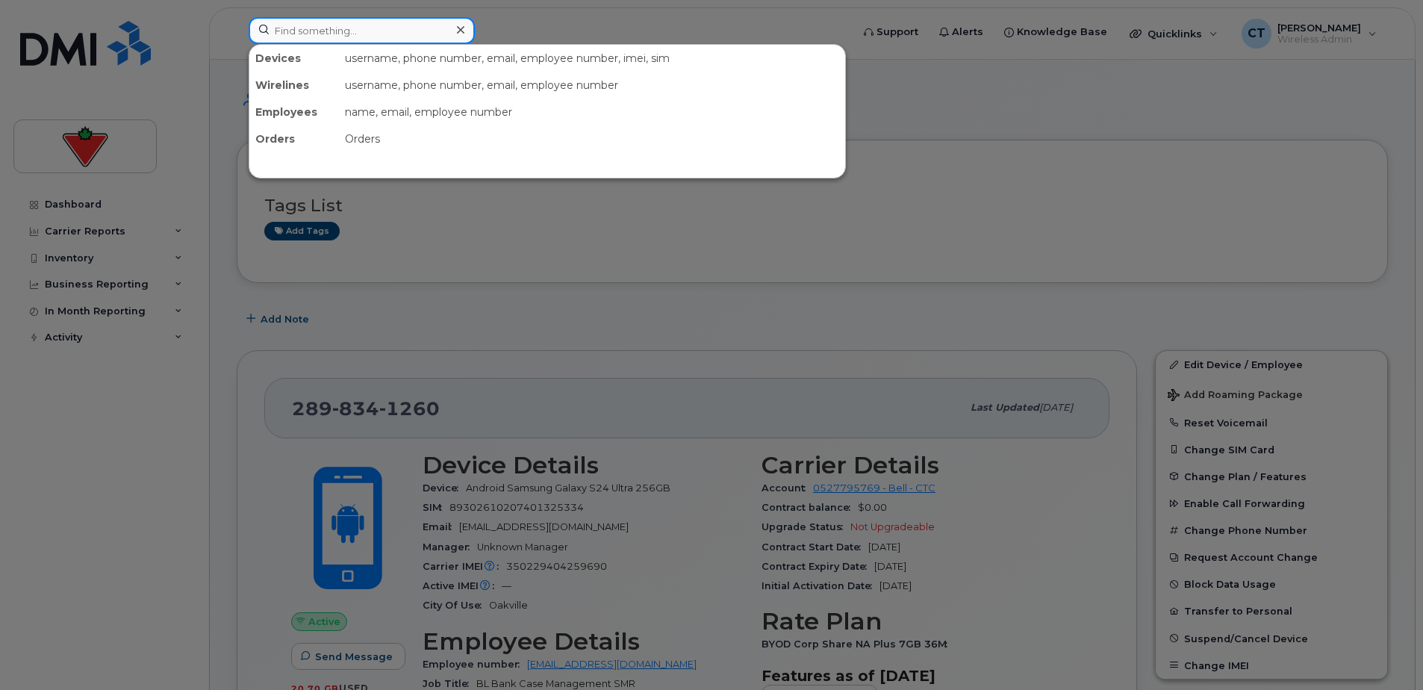
paste input "[PERSON_NAME]"
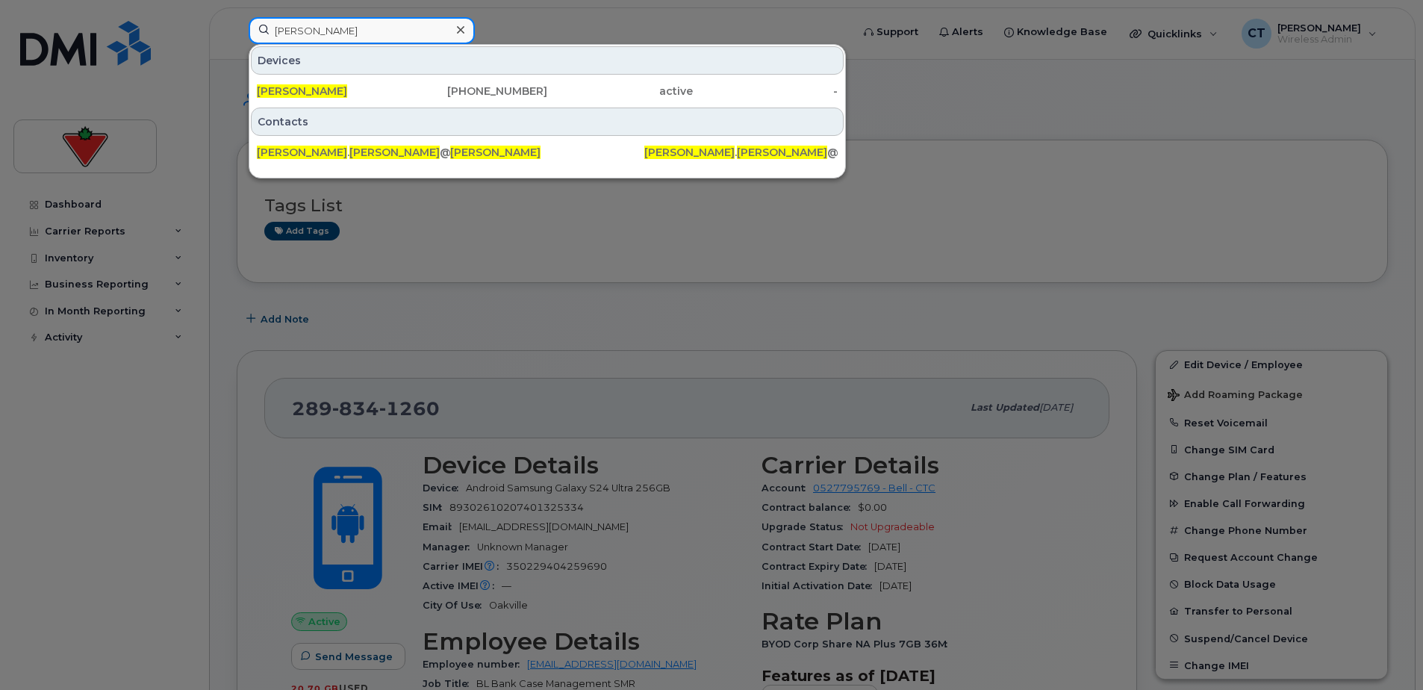
type input "[PERSON_NAME]"
click at [394, 91] on div "[PERSON_NAME]" at bounding box center [330, 91] width 146 height 15
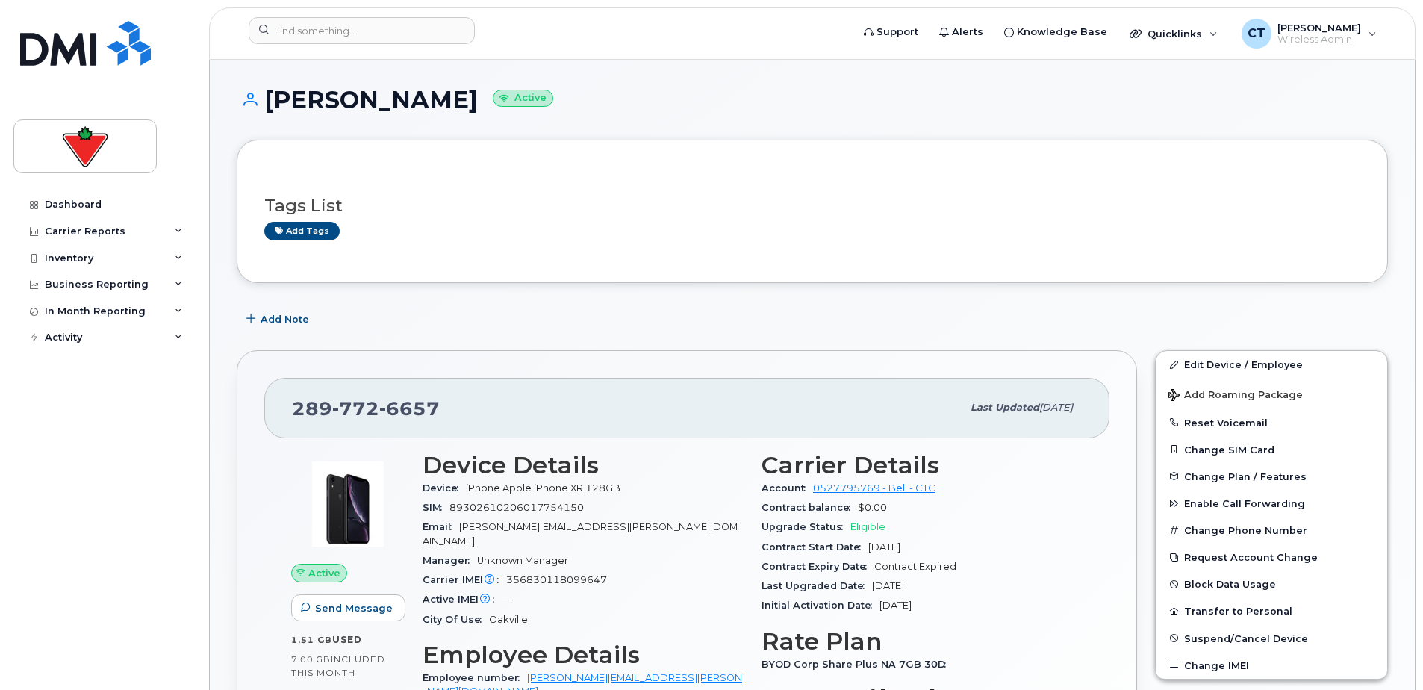
click at [390, 409] on span "6657" at bounding box center [409, 408] width 60 height 22
copy span "289 772 6657"
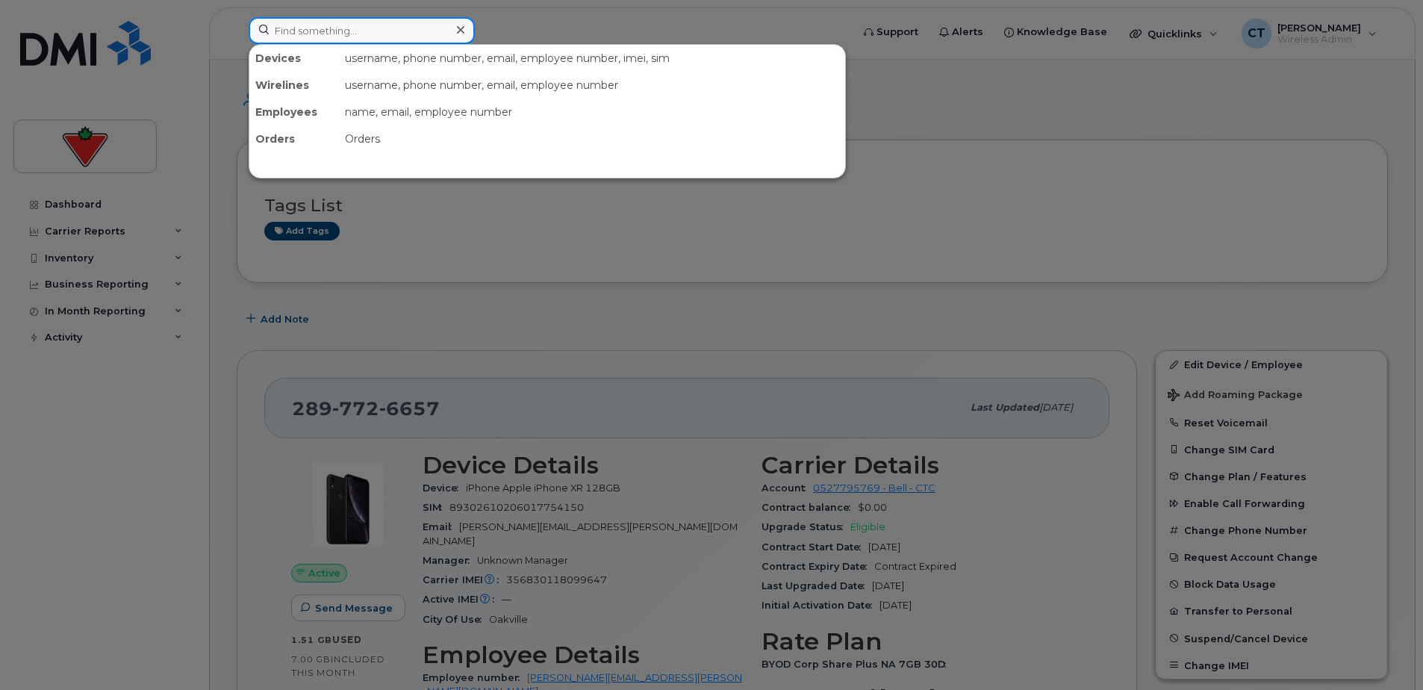
click at [390, 31] on input at bounding box center [362, 30] width 226 height 27
paste input "Jeremy O'Brien"
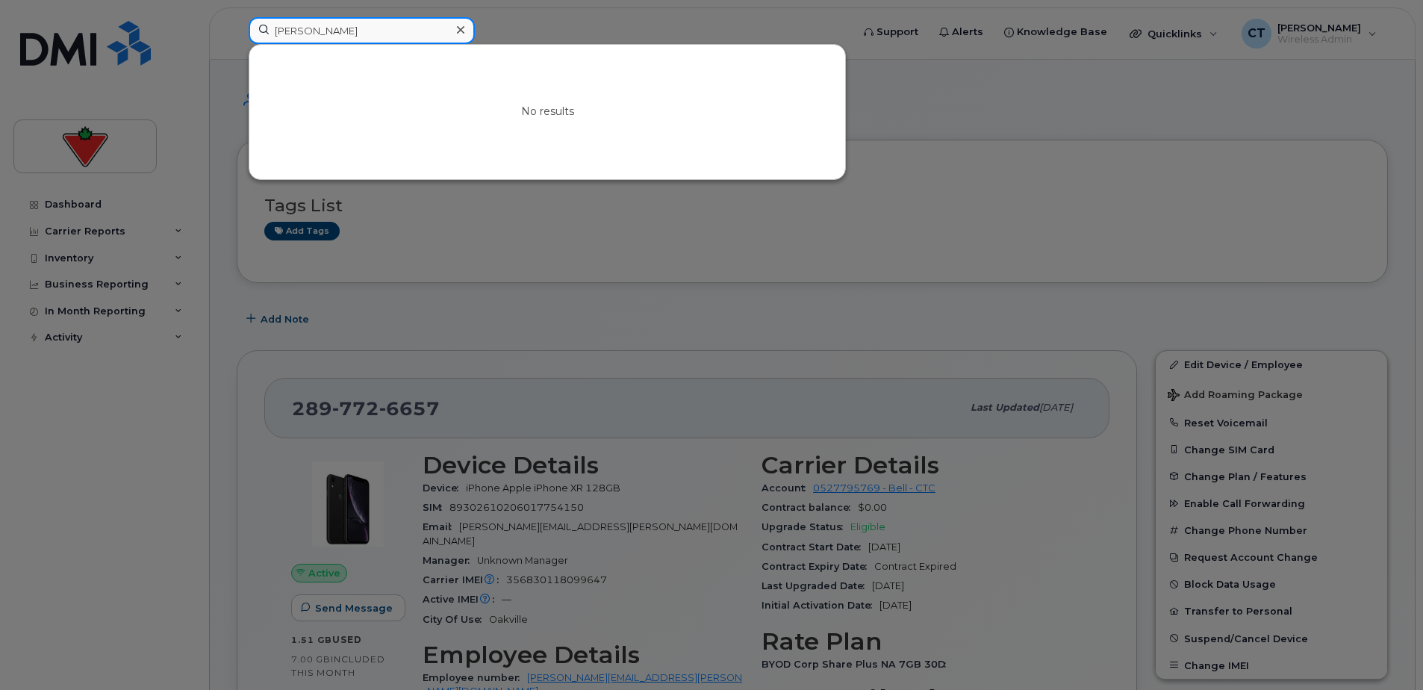
click at [314, 31] on input "Jeremy O'Brien" at bounding box center [362, 30] width 226 height 27
type input "Jeremy O'Brien"
click at [451, 27] on div at bounding box center [461, 30] width 22 height 22
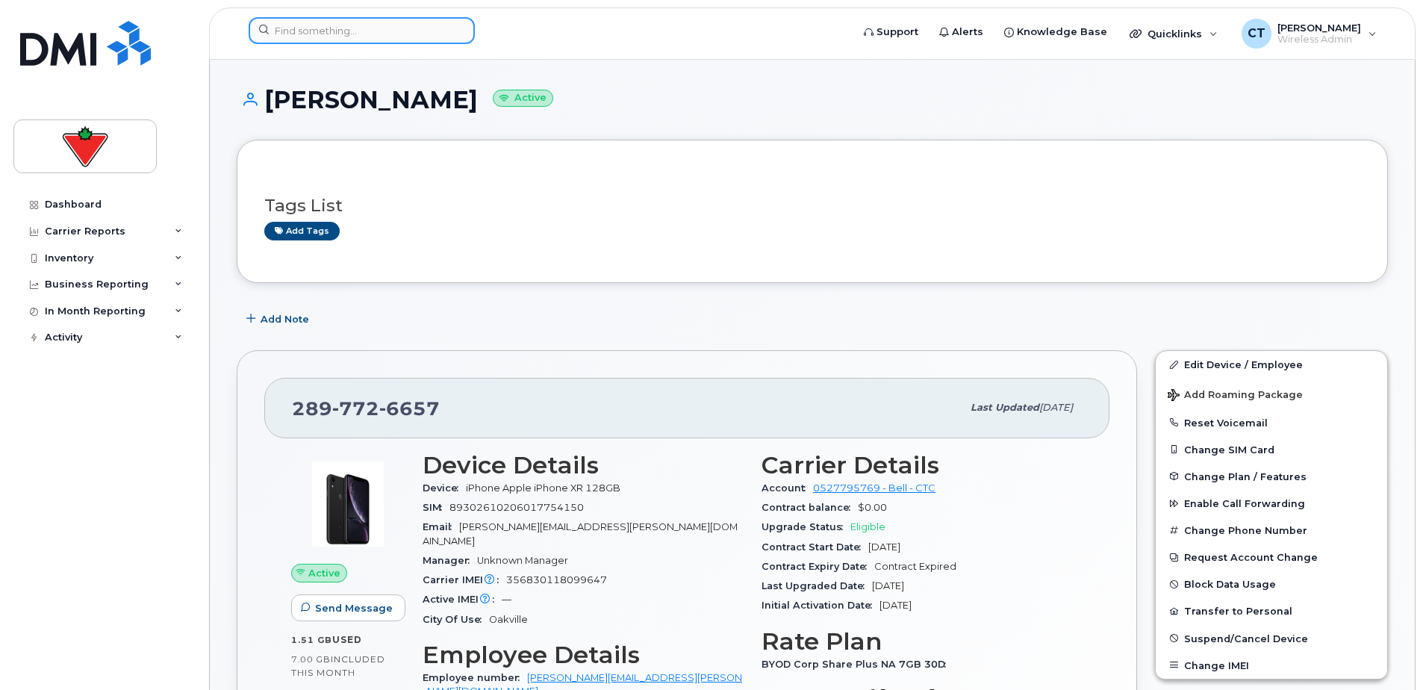
click at [459, 27] on div at bounding box center [362, 30] width 226 height 27
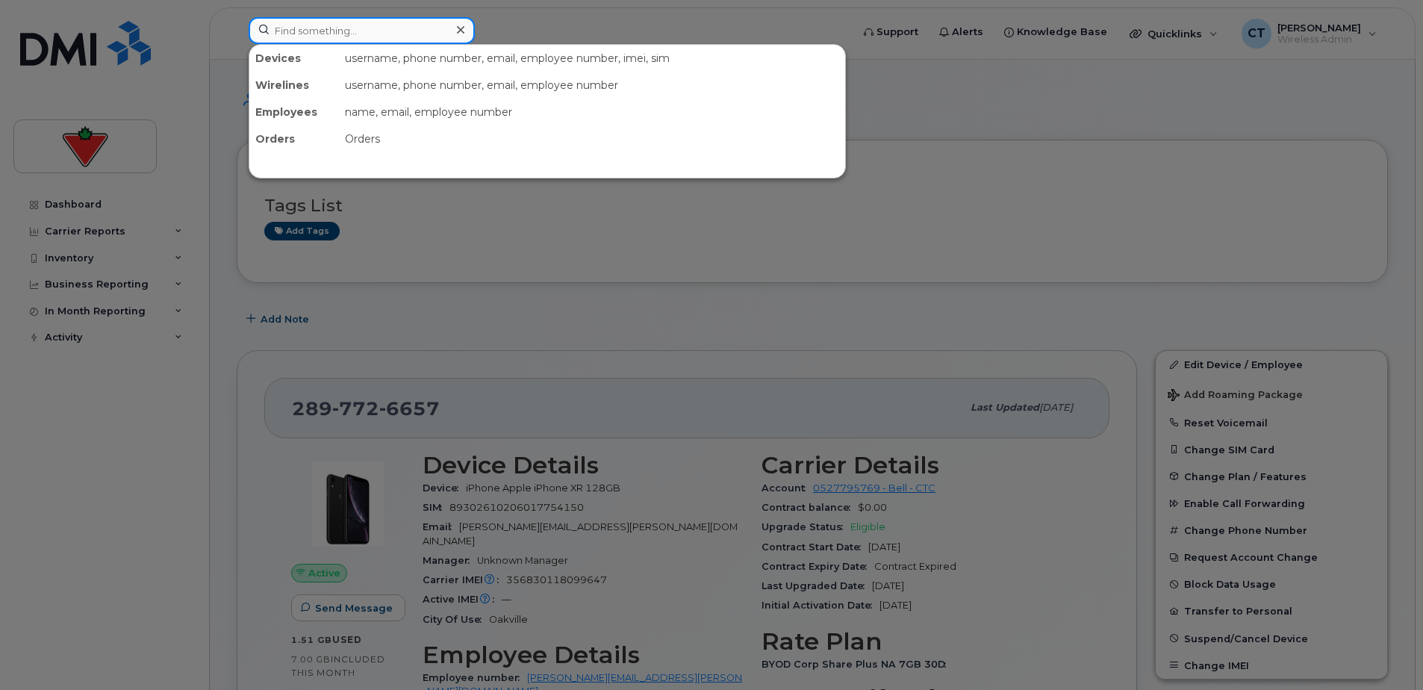
paste input "Alex.OBrien"
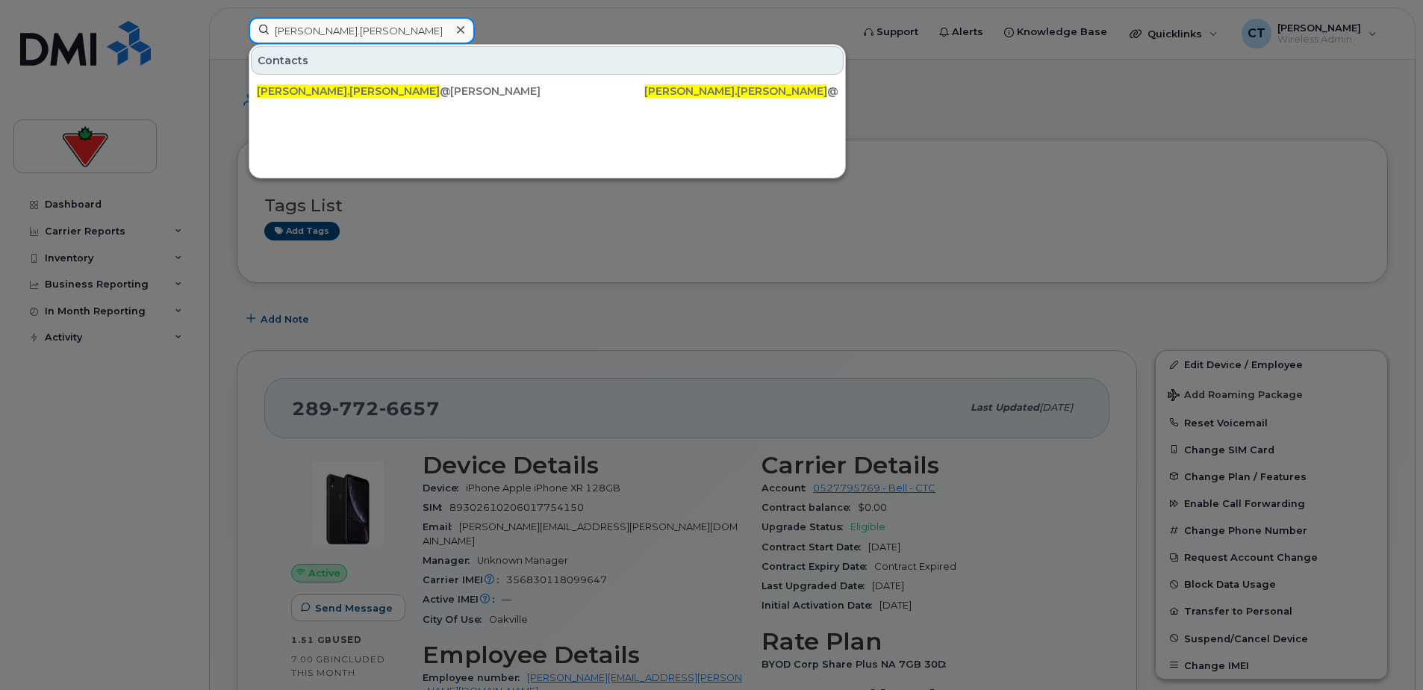
type input "Alex.OBrien"
click at [463, 30] on icon at bounding box center [460, 30] width 7 height 12
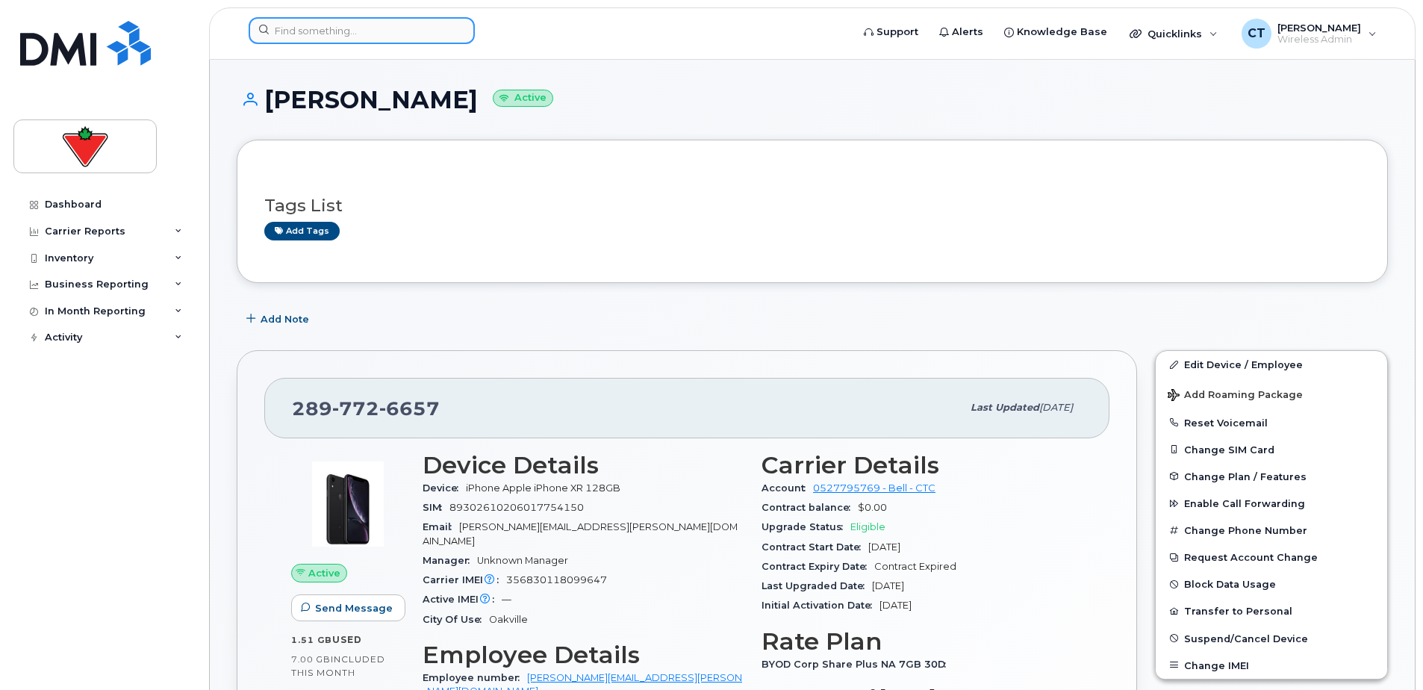
click at [409, 30] on input at bounding box center [362, 30] width 226 height 27
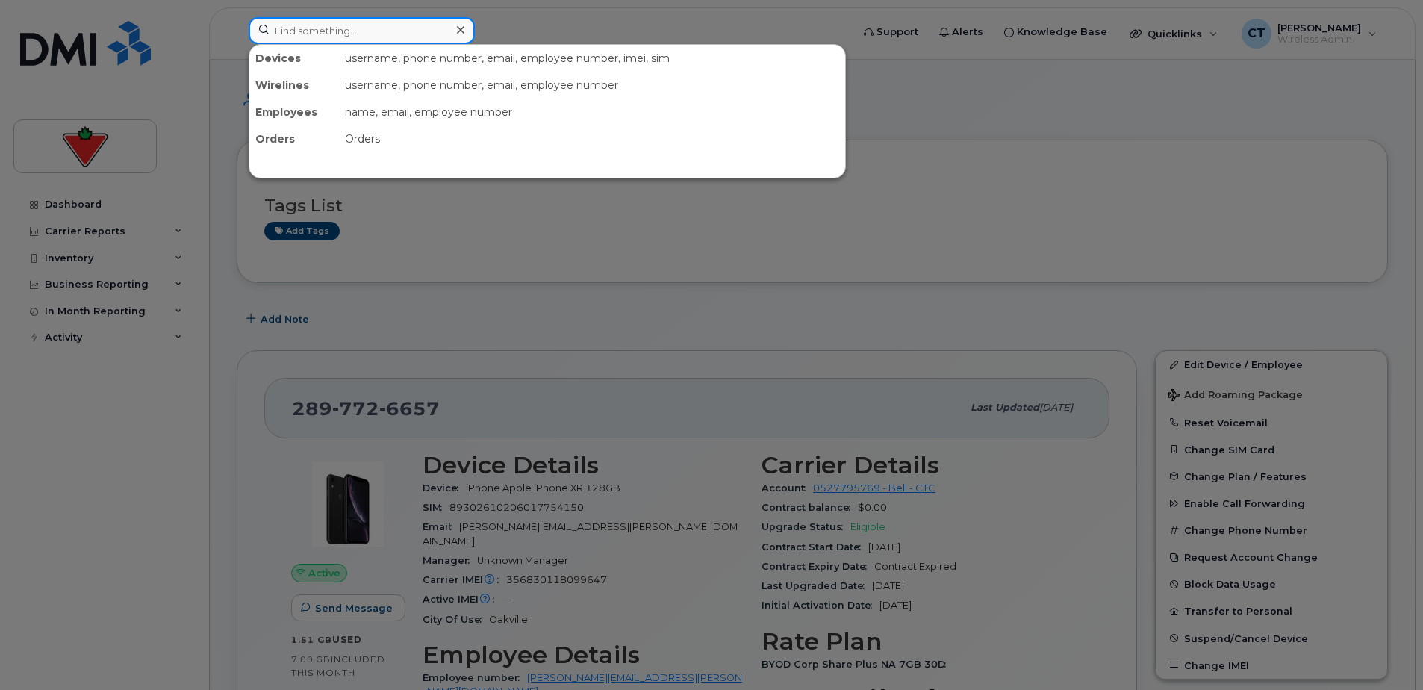
paste input "Murray Campbell"
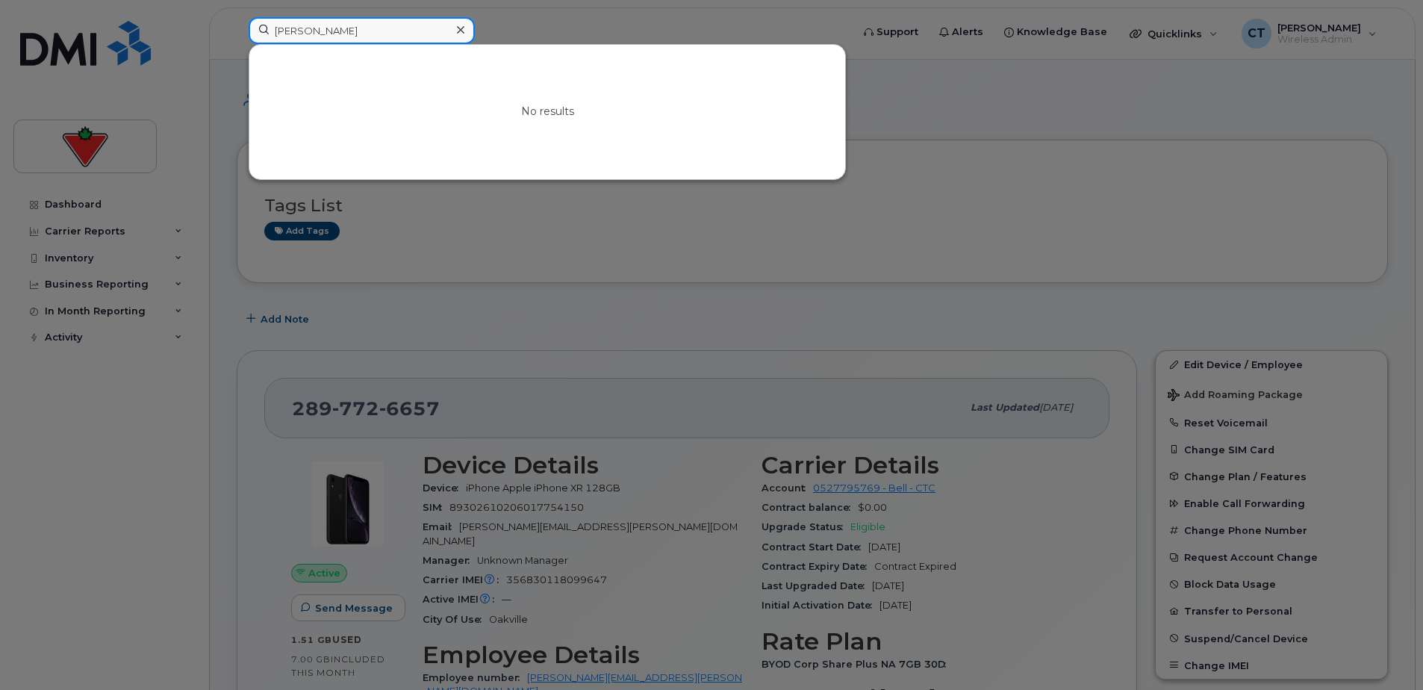
drag, startPoint x: 308, startPoint y: 31, endPoint x: 92, endPoint y: 31, distance: 215.8
click at [237, 31] on div "Murray Campbell No results" at bounding box center [545, 33] width 617 height 33
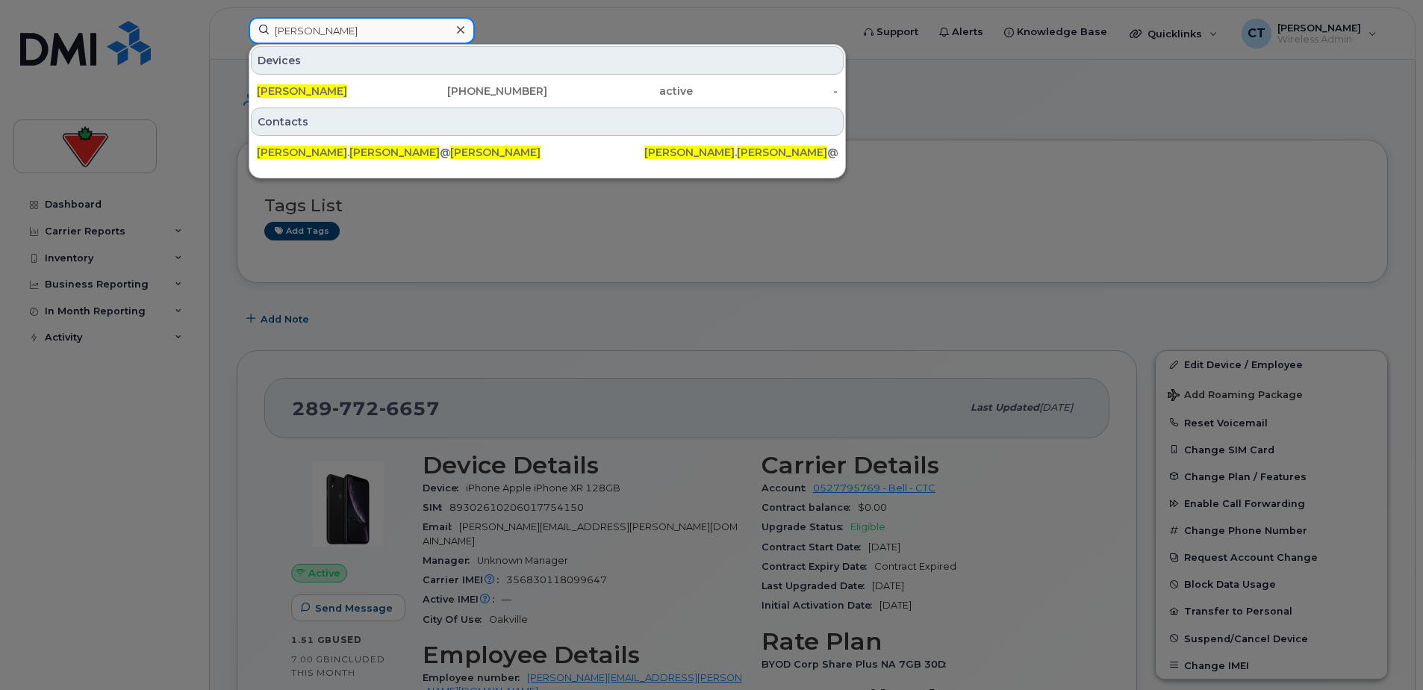
type input "blair Campbell"
click at [465, 91] on div "905-401-1838" at bounding box center [476, 91] width 146 height 15
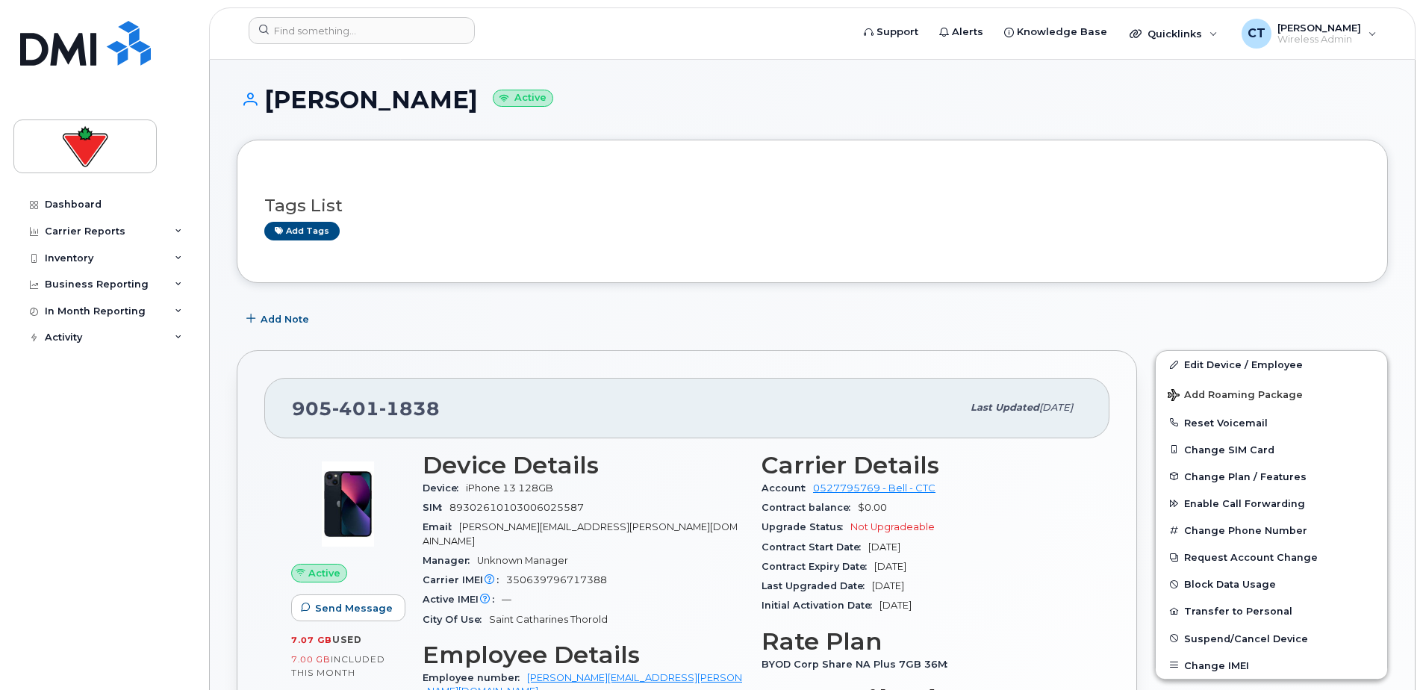
click at [361, 410] on span "401" at bounding box center [355, 408] width 47 height 22
copy span "[PHONE_NUMBER]"
click at [544, 276] on div "Tags List Add tags" at bounding box center [813, 211] width 1152 height 143
drag, startPoint x: 261, startPoint y: 364, endPoint x: 248, endPoint y: 363, distance: 12.8
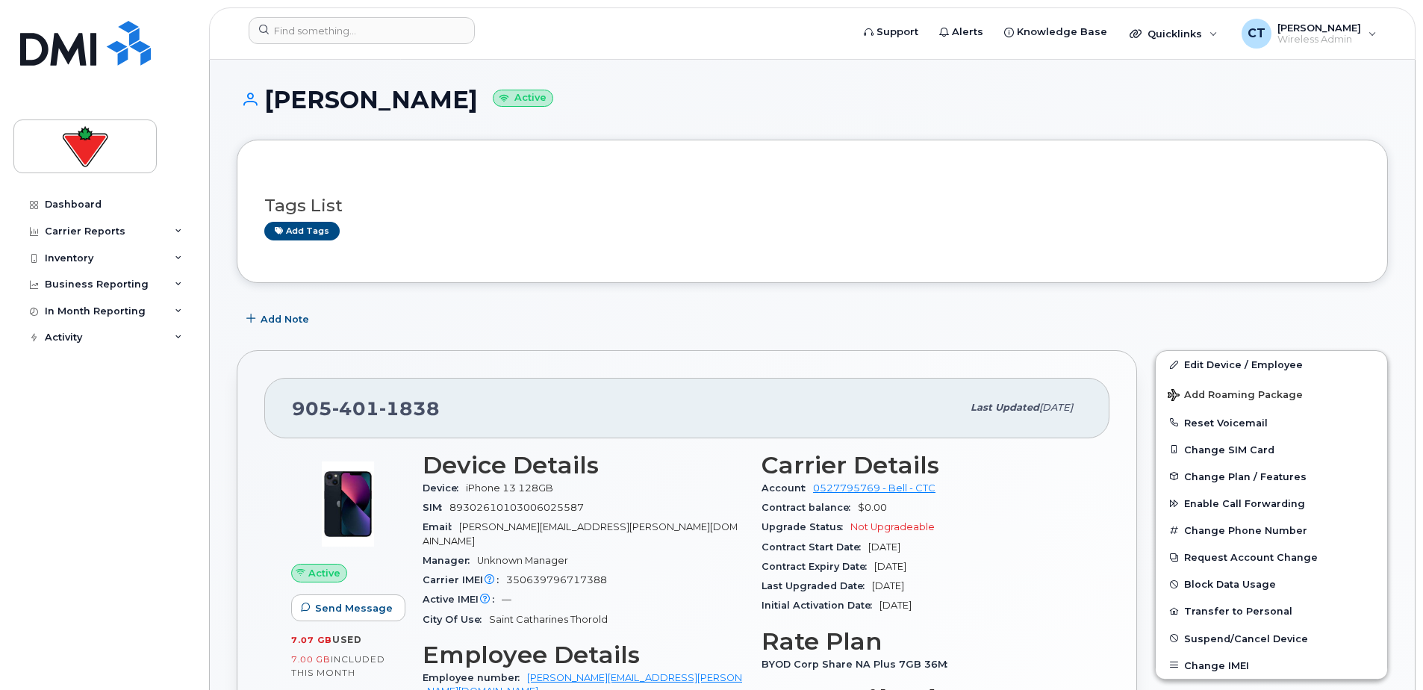
click at [261, 364] on div "[PHONE_NUMBER] Last updated [DATE] Active Send Message 7.07 GB  used 7.00 GB  i…" at bounding box center [687, 660] width 901 height 621
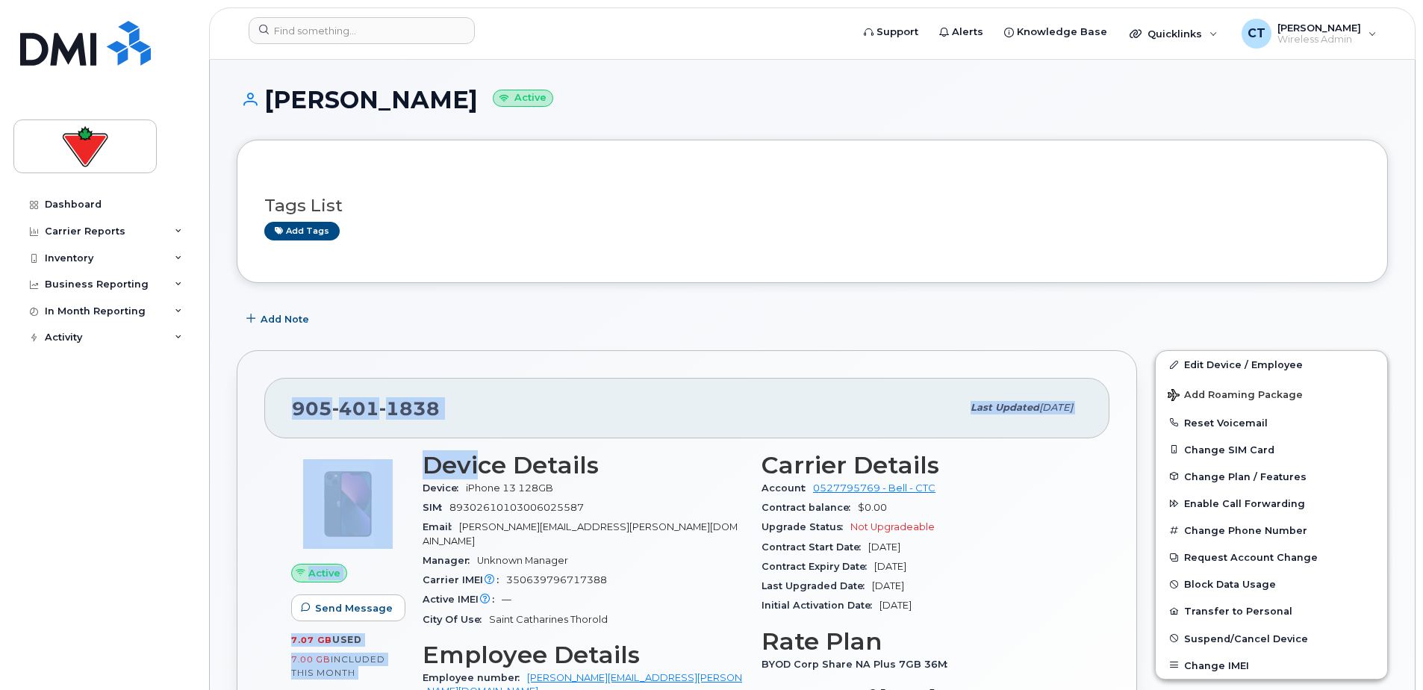
drag, startPoint x: 246, startPoint y: 363, endPoint x: 473, endPoint y: 464, distance: 247.7
click at [474, 468] on div "[PHONE_NUMBER] Last updated [DATE] Active Send Message 7.07 GB  used 7.00 GB  i…" at bounding box center [687, 660] width 901 height 621
drag, startPoint x: 473, startPoint y: 464, endPoint x: 521, endPoint y: 382, distance: 95.0
click at [521, 382] on div "[PHONE_NUMBER] Last updated [DATE]" at bounding box center [686, 408] width 845 height 60
